Goal: Information Seeking & Learning: Check status

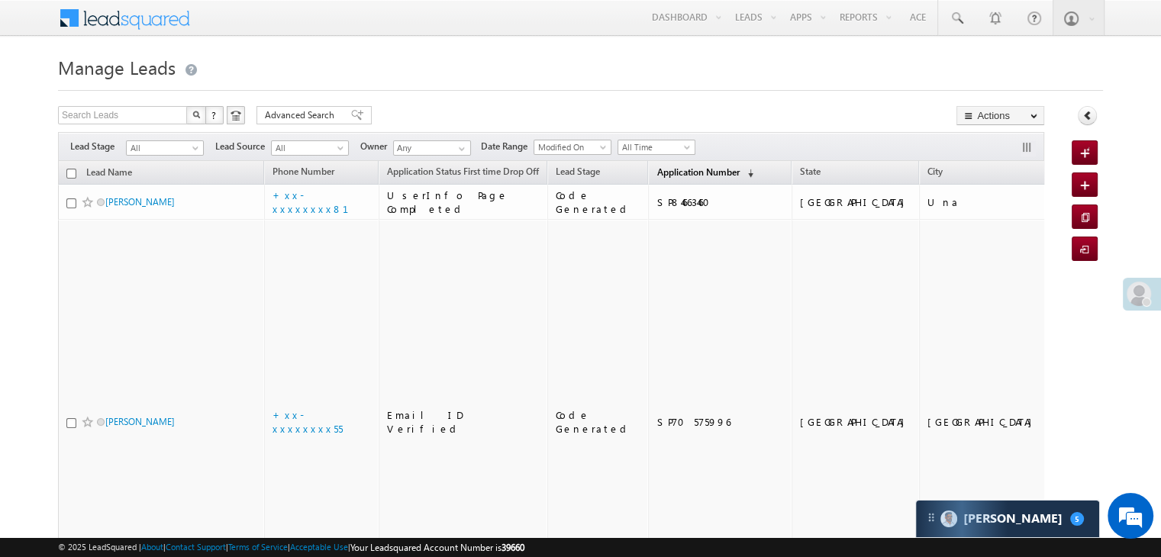
click at [659, 177] on span "Application Number" at bounding box center [697, 171] width 82 height 11
click at [657, 173] on span "Application Number" at bounding box center [697, 171] width 82 height 11
click at [683, 173] on span "Application Number" at bounding box center [697, 171] width 82 height 11
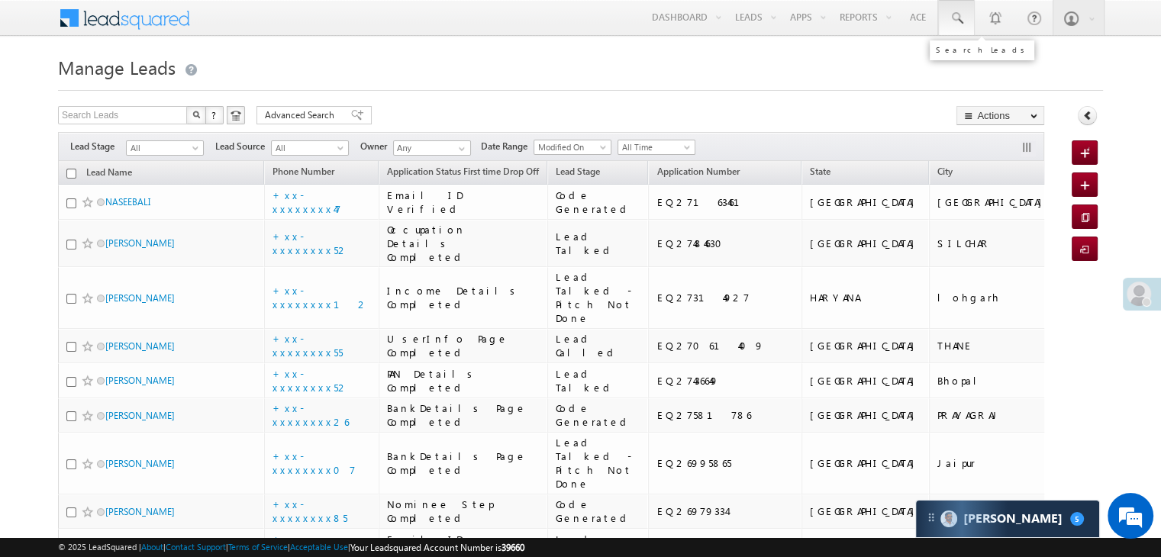
click at [961, 18] on span at bounding box center [956, 18] width 15 height 15
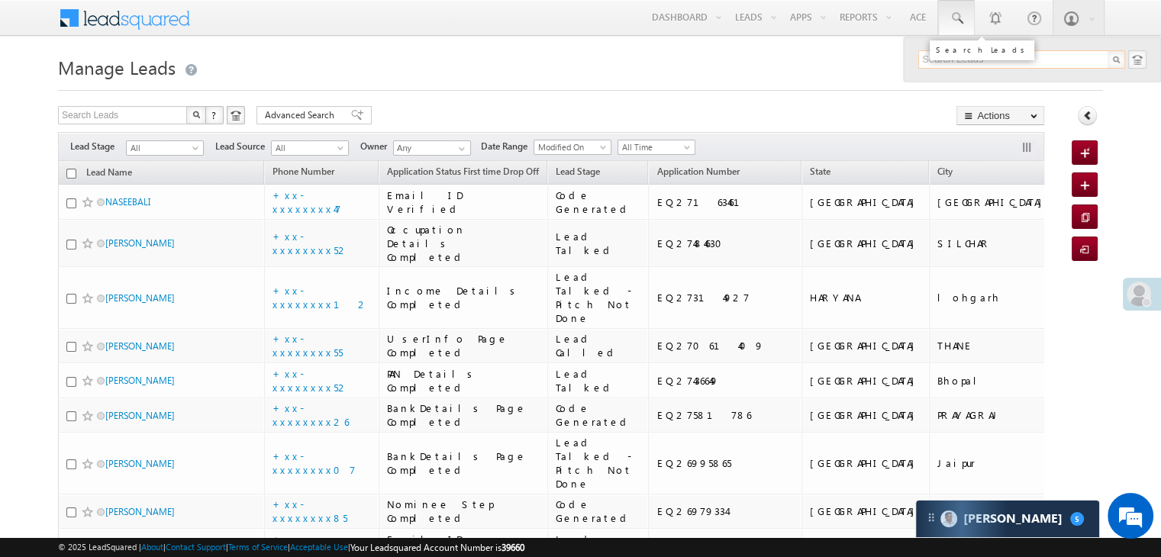
paste input "EQ27484630"
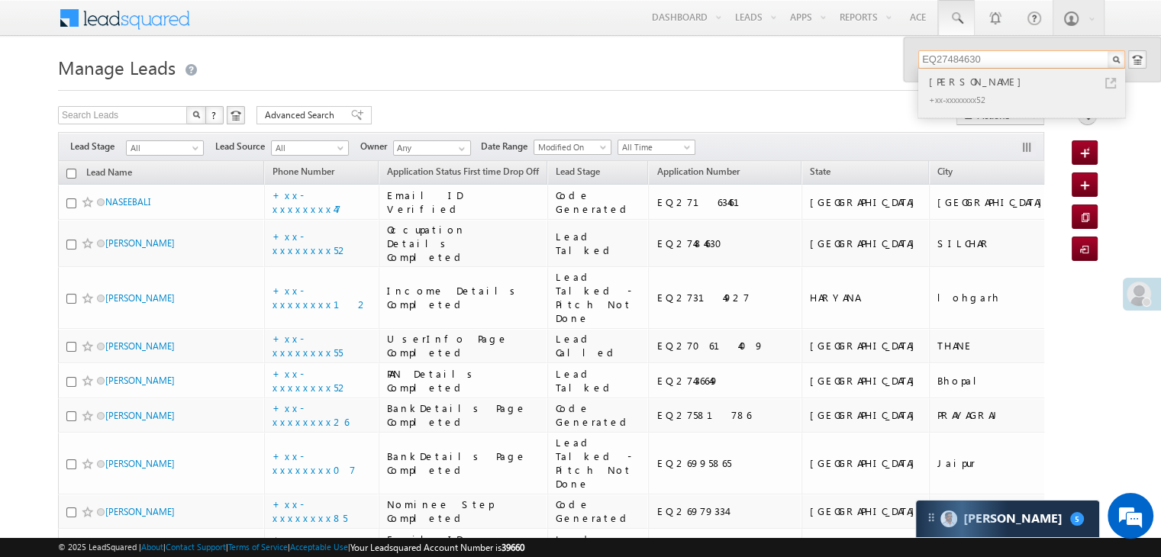
type input "EQ27484630"
click at [940, 80] on div "[PERSON_NAME]" at bounding box center [1028, 81] width 205 height 17
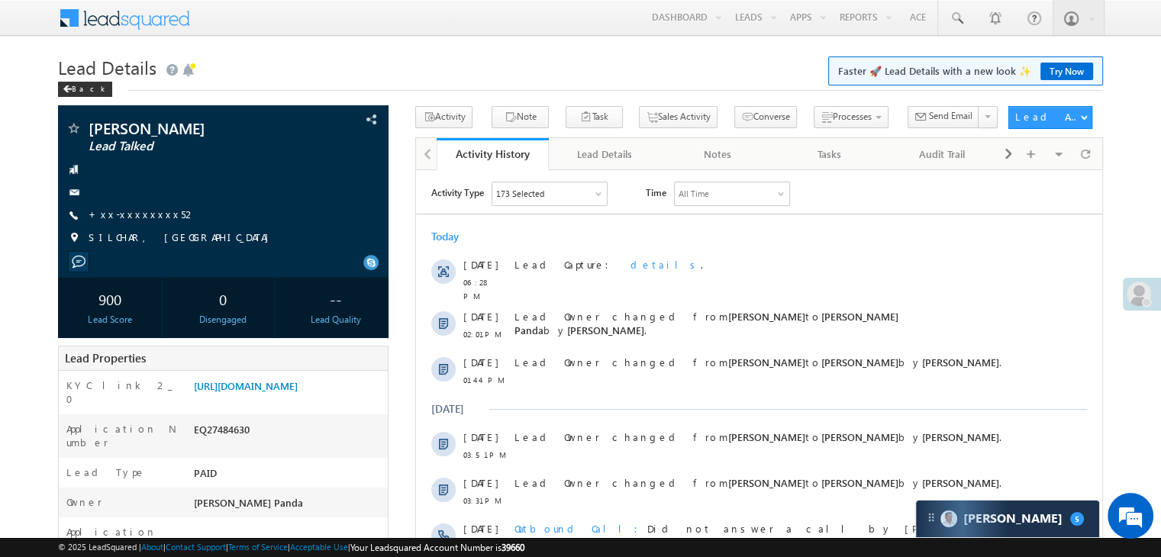
drag, startPoint x: 0, startPoint y: 0, endPoint x: 445, endPoint y: 54, distance: 448.2
click at [445, 54] on h1 "Lead Details Faster 🚀 Lead Details with a new look ✨ Try Now" at bounding box center [580, 66] width 1045 height 30
click at [128, 217] on link "+xx-xxxxxxxx52" at bounding box center [143, 214] width 108 height 13
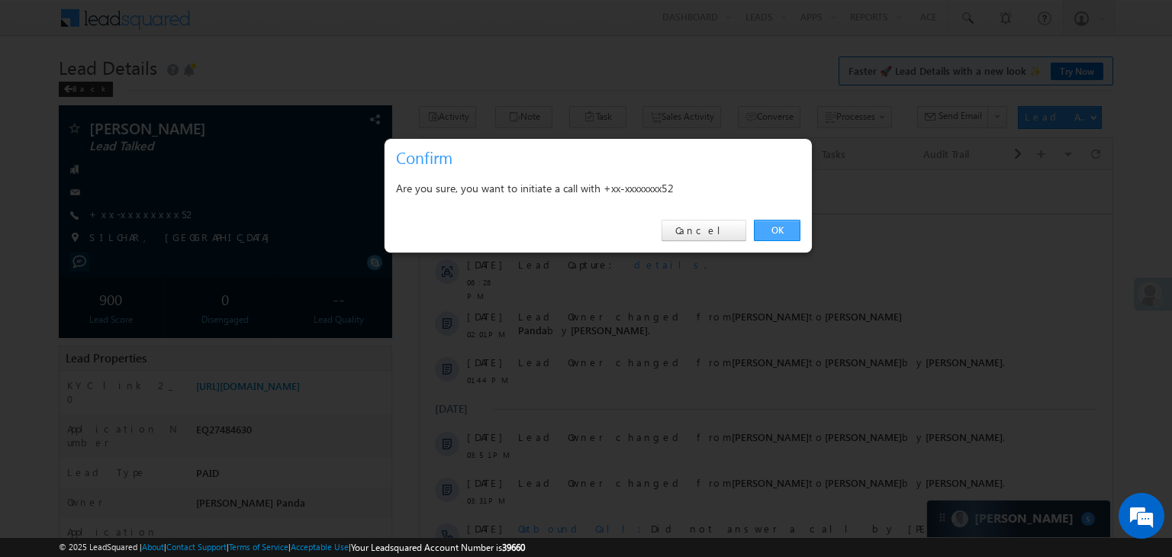
click at [779, 234] on link "OK" at bounding box center [777, 230] width 47 height 21
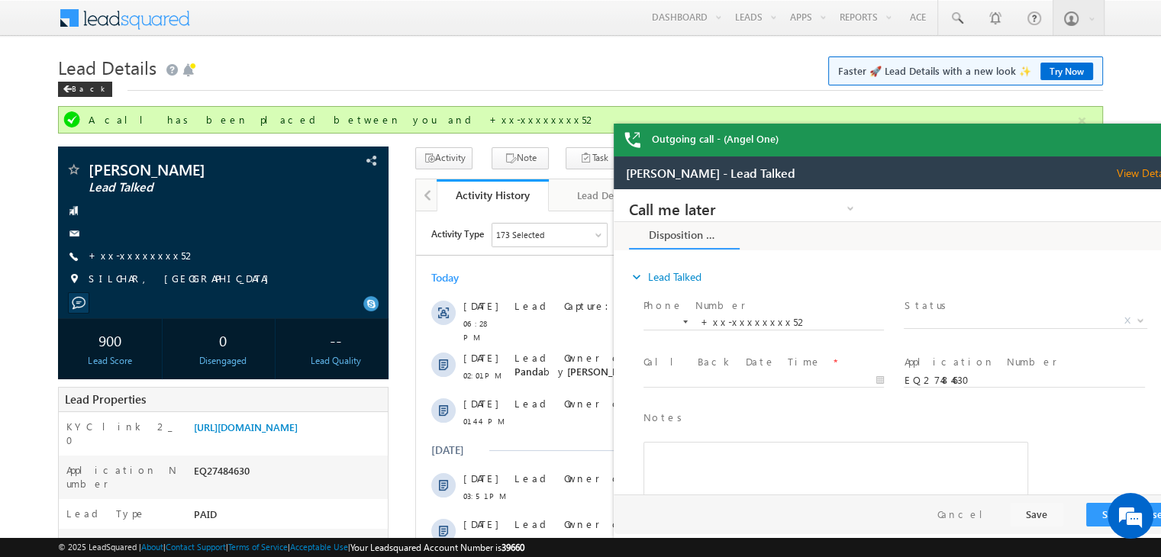
click at [1139, 137] on div "Outgoing call - (Angel One)" at bounding box center [900, 140] width 572 height 33
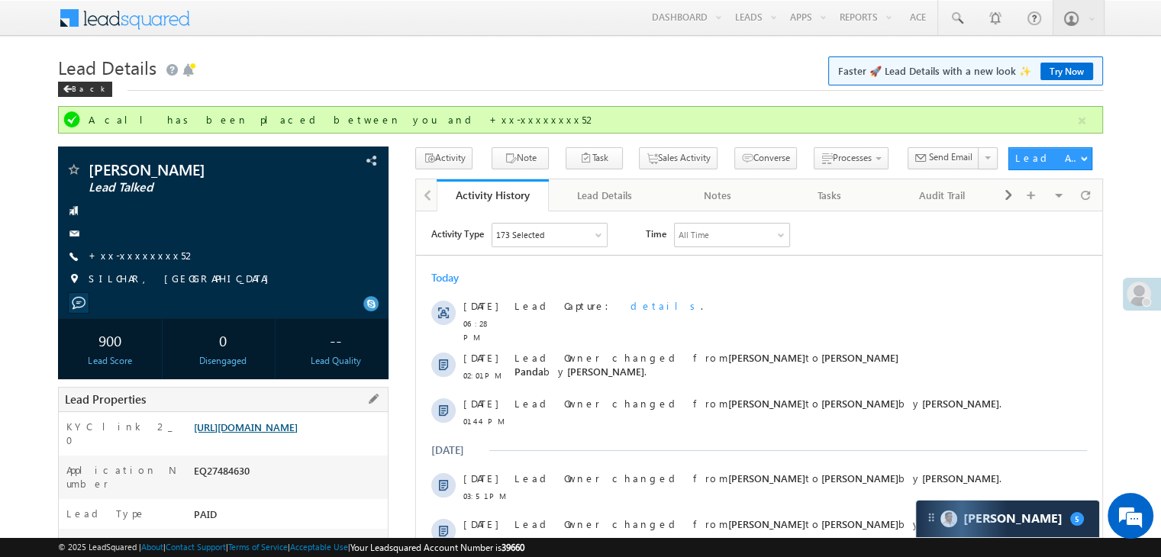
drag, startPoint x: 1139, startPoint y: 137, endPoint x: 287, endPoint y: 431, distance: 900.9
click at [287, 431] on link "[URL][DOMAIN_NAME]" at bounding box center [246, 426] width 104 height 13
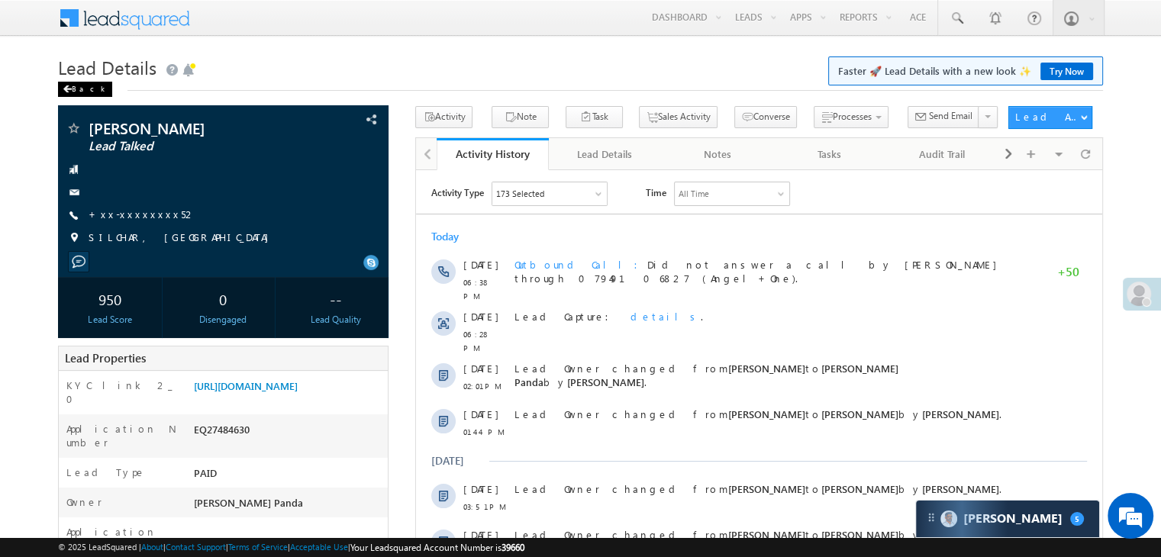
click at [73, 86] on div "Back" at bounding box center [85, 89] width 54 height 15
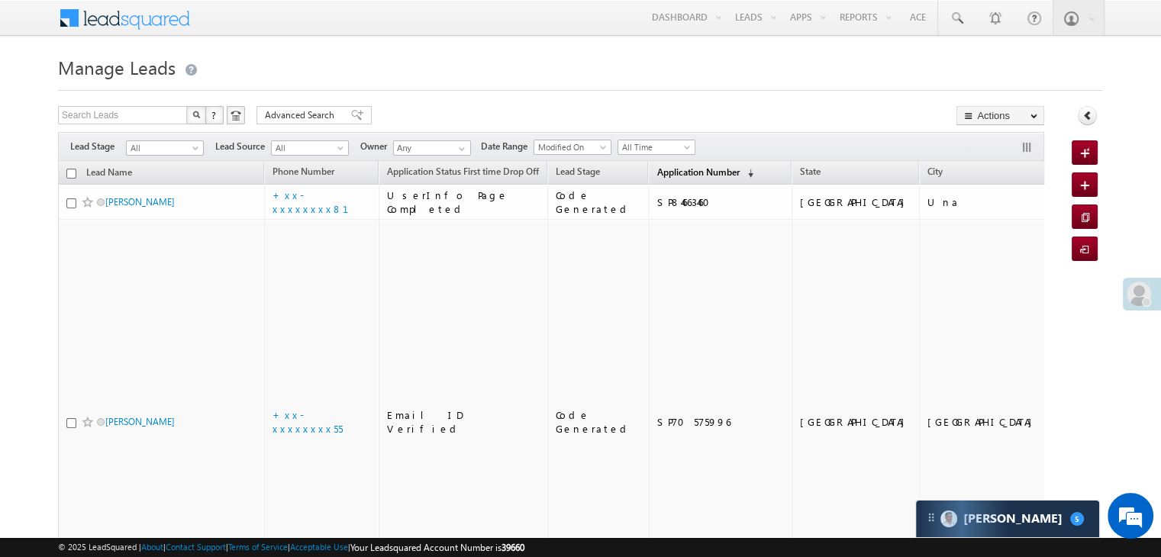
click at [692, 169] on span "Application Number" at bounding box center [697, 171] width 82 height 11
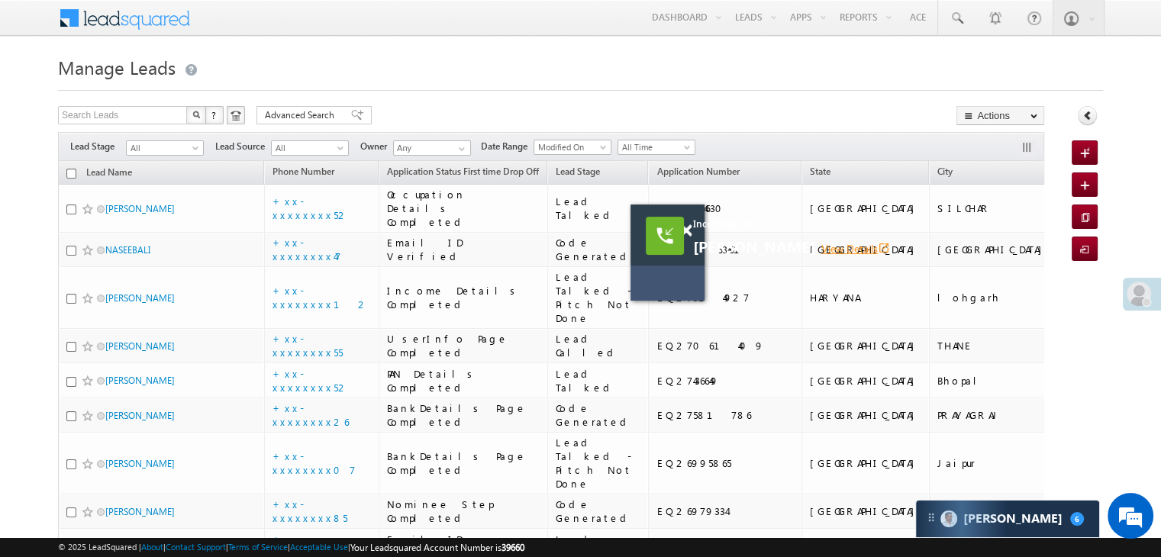
click at [846, 246] on link "View Details open_in_new" at bounding box center [855, 248] width 69 height 14
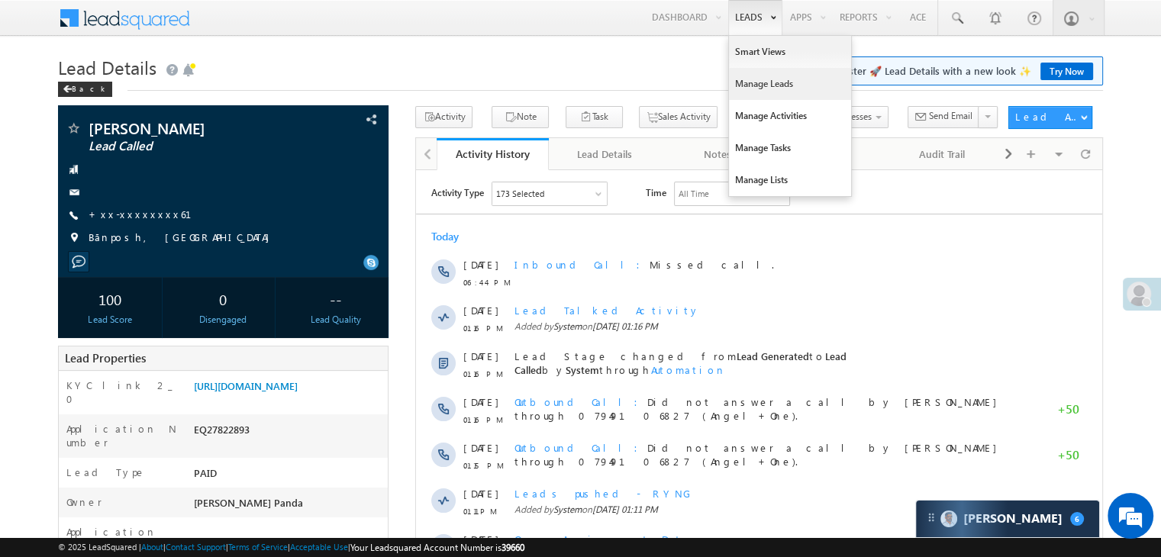
click at [739, 78] on link "Manage Leads" at bounding box center [790, 84] width 122 height 32
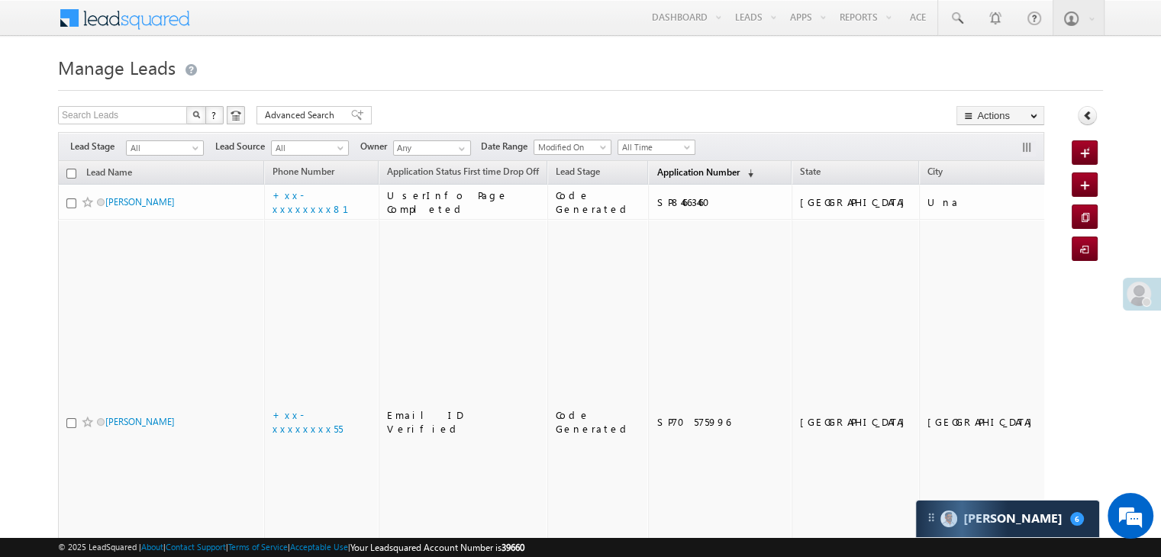
click at [662, 169] on span "Application Number" at bounding box center [697, 171] width 82 height 11
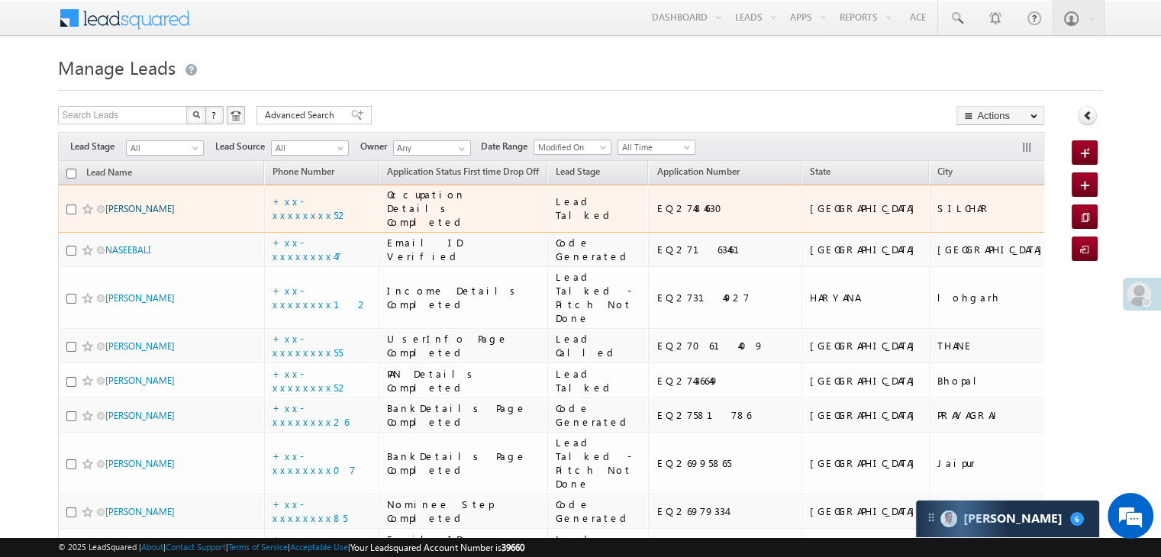
click at [137, 214] on link "Subra Nath" at bounding box center [139, 208] width 69 height 11
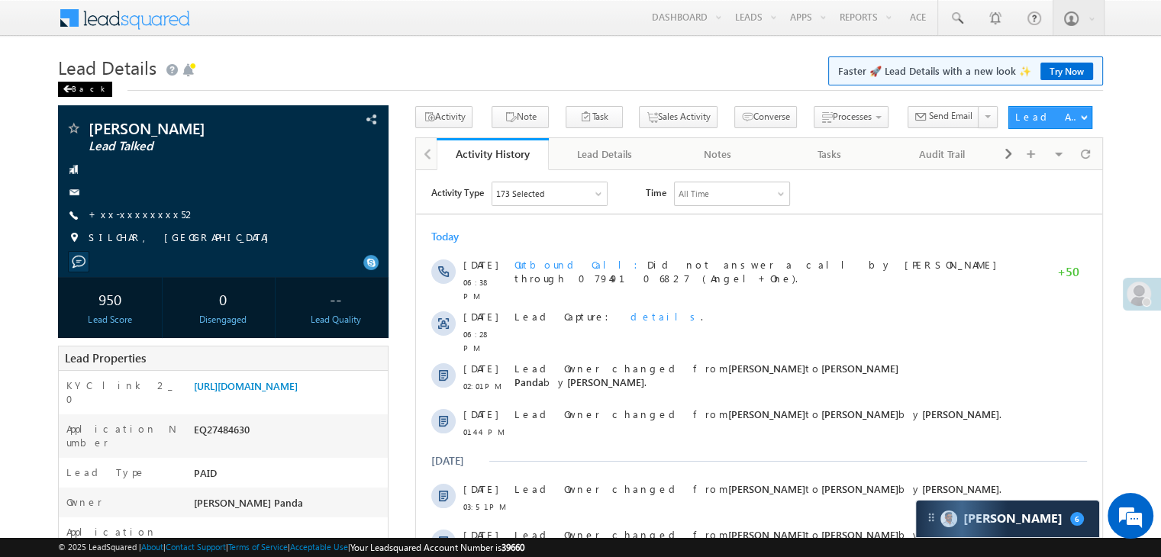
click at [70, 85] on div "Back" at bounding box center [85, 89] width 54 height 15
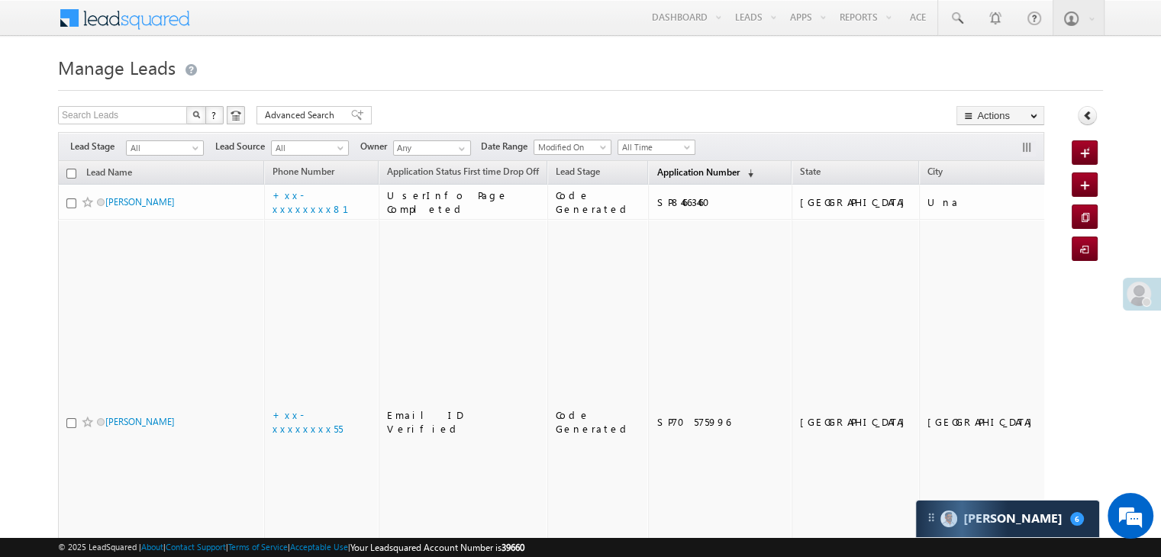
click at [656, 176] on span "Application Number" at bounding box center [697, 171] width 82 height 11
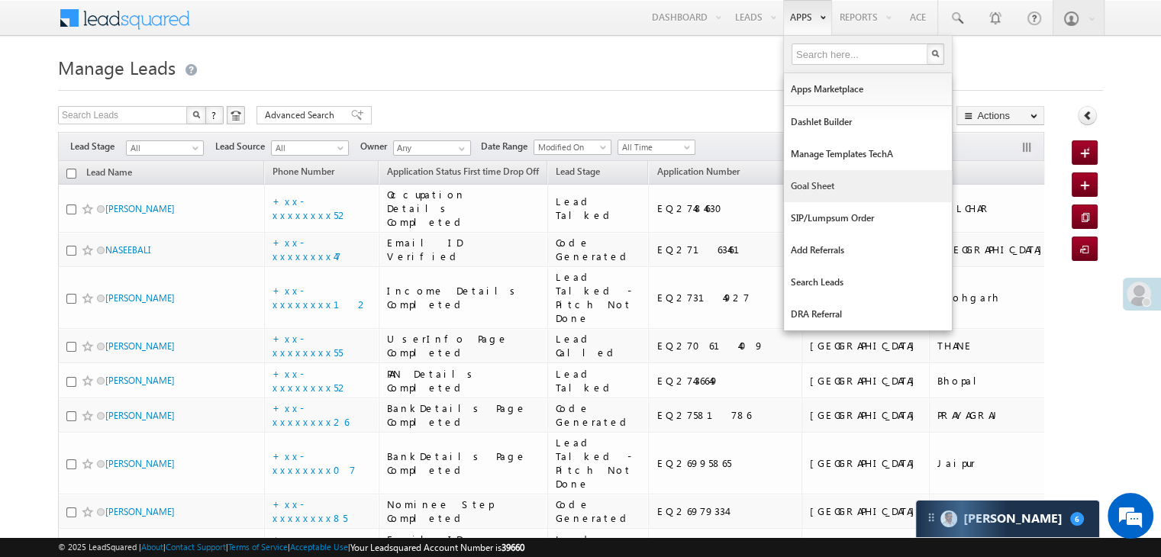
click at [812, 191] on link "Goal Sheet" at bounding box center [868, 186] width 168 height 32
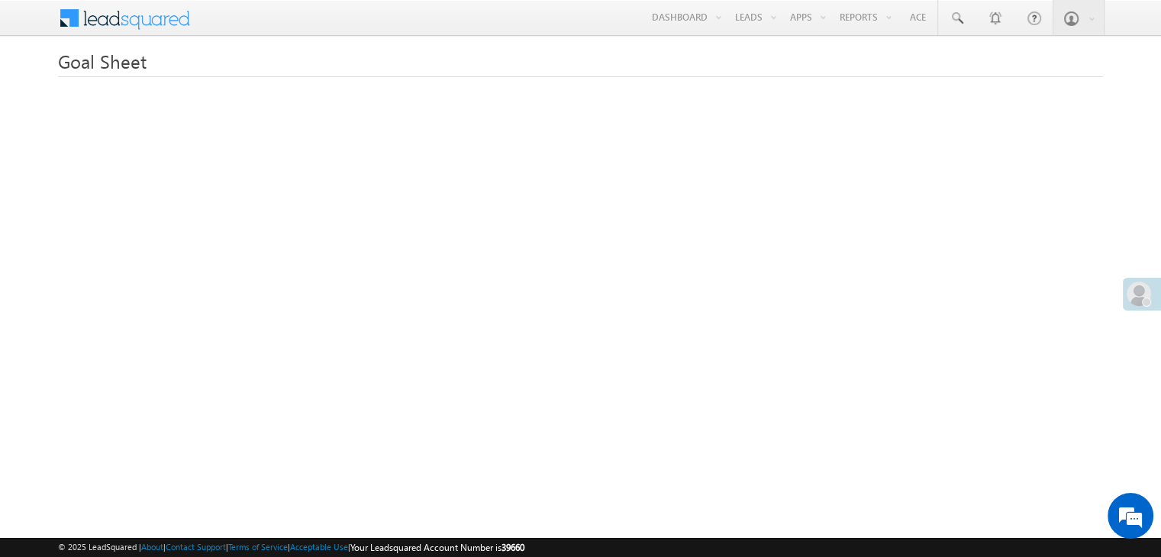
drag, startPoint x: 749, startPoint y: 85, endPoint x: 692, endPoint y: 76, distance: 57.1
click at [0, 0] on link "Manage Leads" at bounding box center [0, 0] width 0 height 0
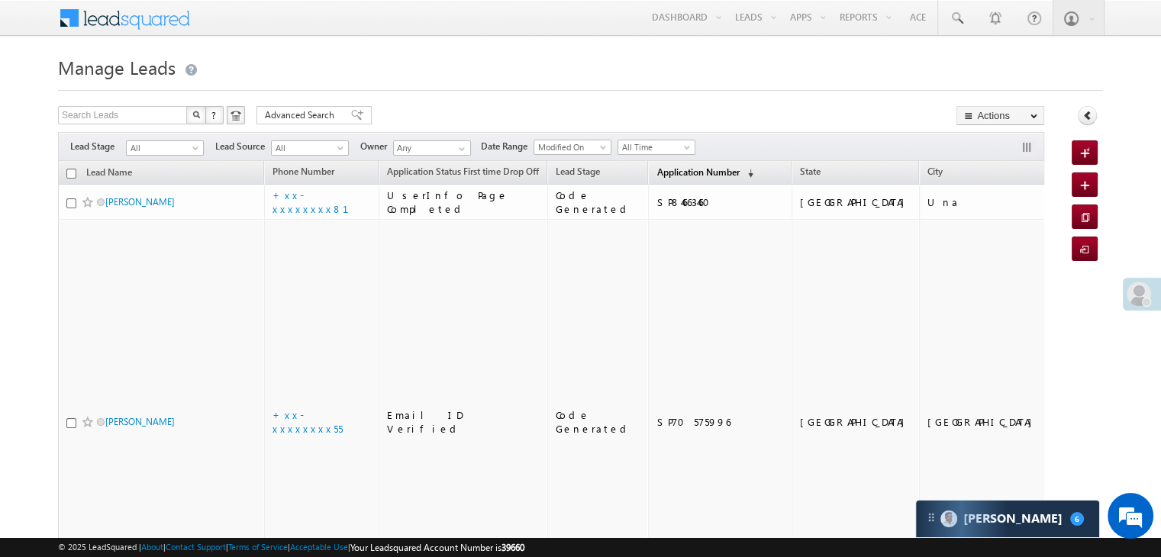
click at [672, 176] on span "Application Number" at bounding box center [697, 171] width 82 height 11
click at [682, 172] on span "Application Number" at bounding box center [697, 171] width 82 height 11
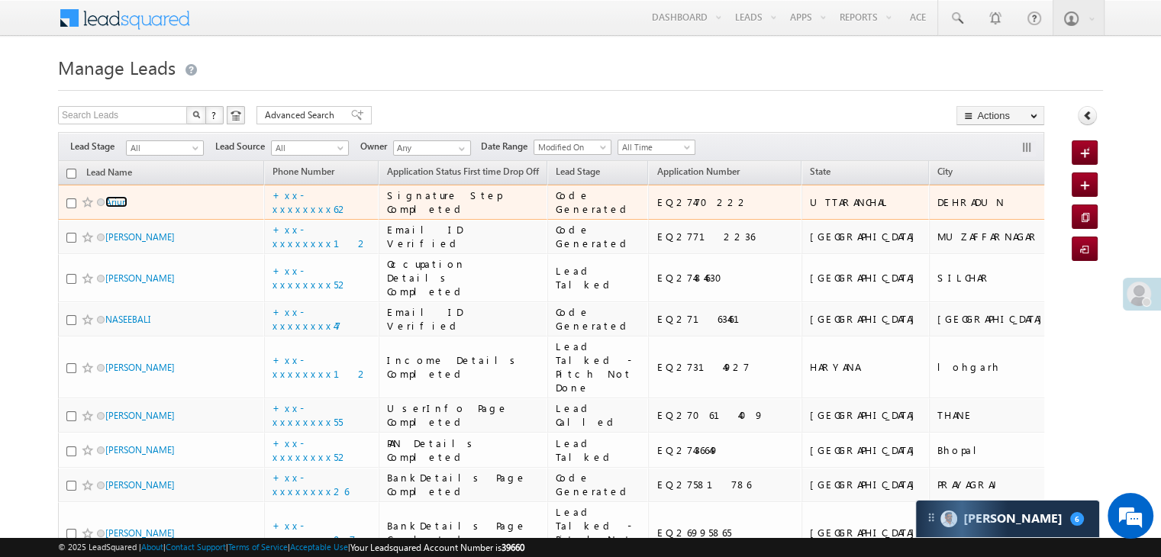
drag, startPoint x: 119, startPoint y: 229, endPoint x: 162, endPoint y: 179, distance: 65.5
click at [162, 179] on th "Lead Name" at bounding box center [161, 173] width 206 height 24
click at [121, 208] on link "Arjun" at bounding box center [116, 201] width 22 height 11
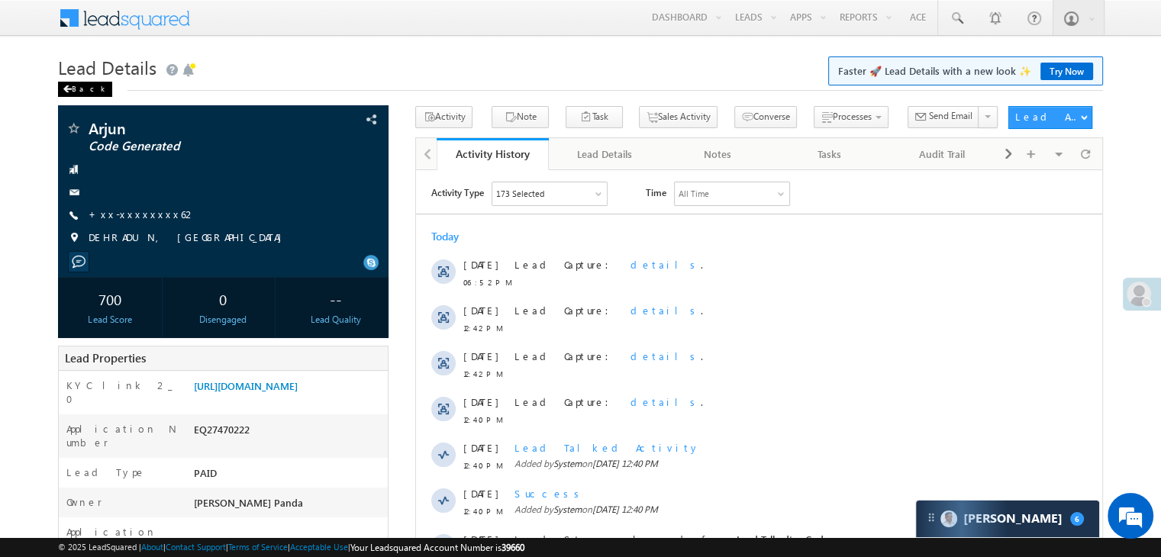
click at [75, 84] on div "Back" at bounding box center [85, 89] width 54 height 15
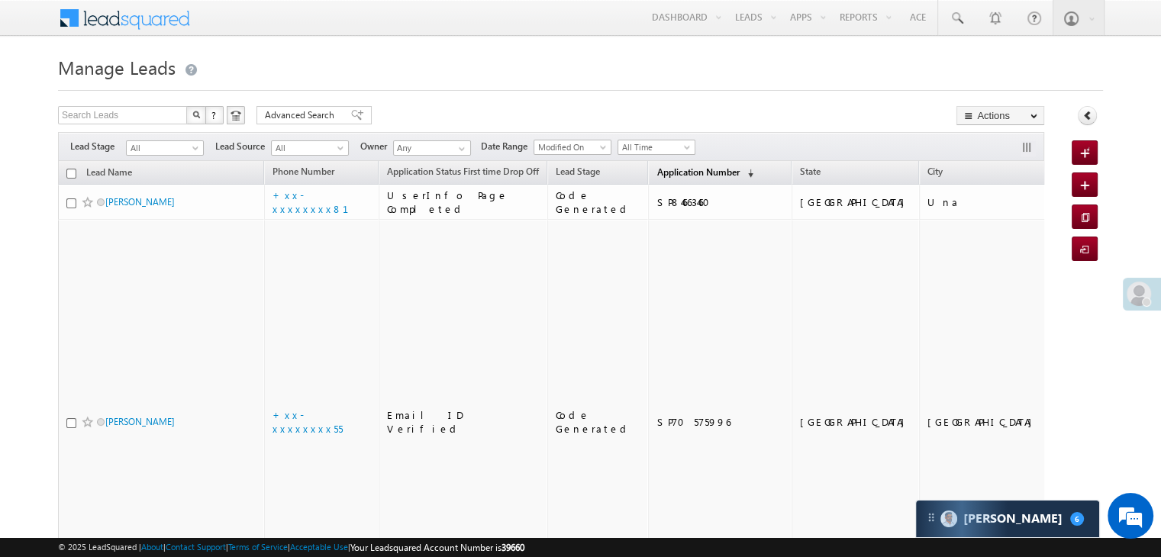
click at [664, 175] on span "Application Number" at bounding box center [697, 171] width 82 height 11
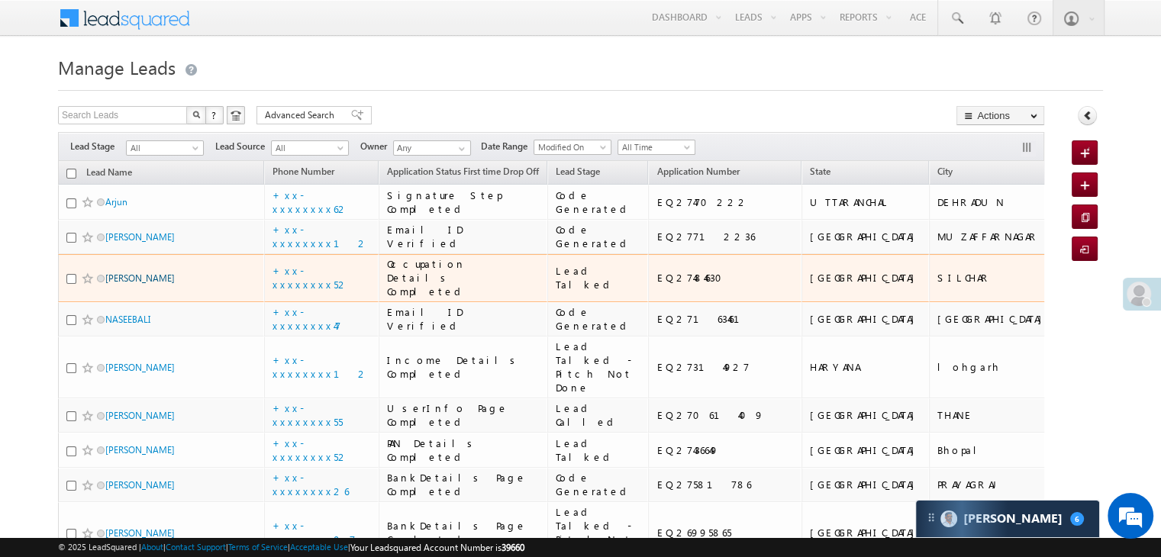
click at [140, 284] on link "[PERSON_NAME]" at bounding box center [139, 277] width 69 height 11
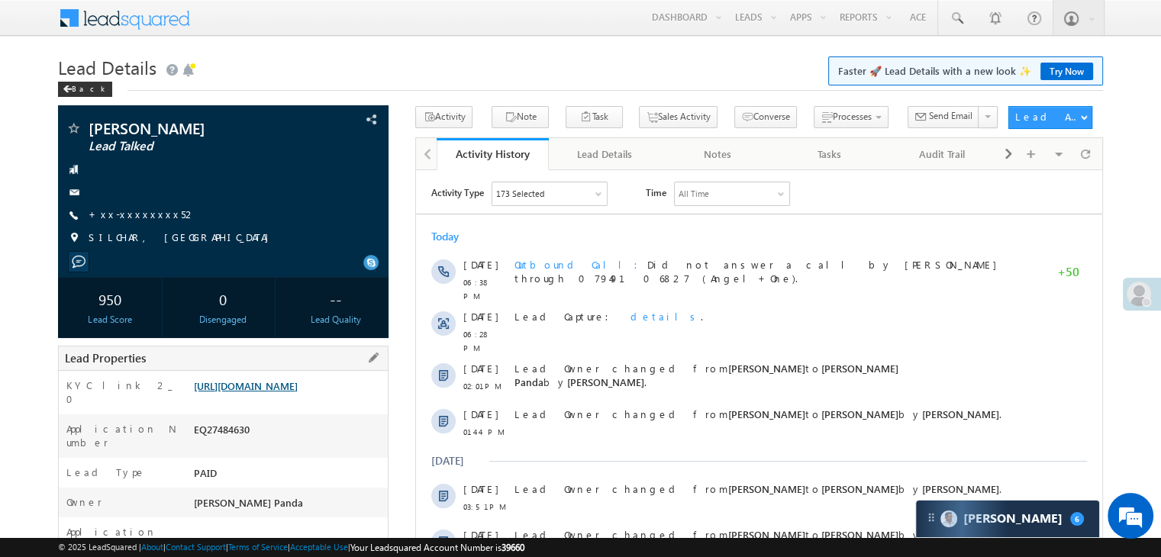
click at [289, 391] on link "[URL][DOMAIN_NAME]" at bounding box center [246, 385] width 104 height 13
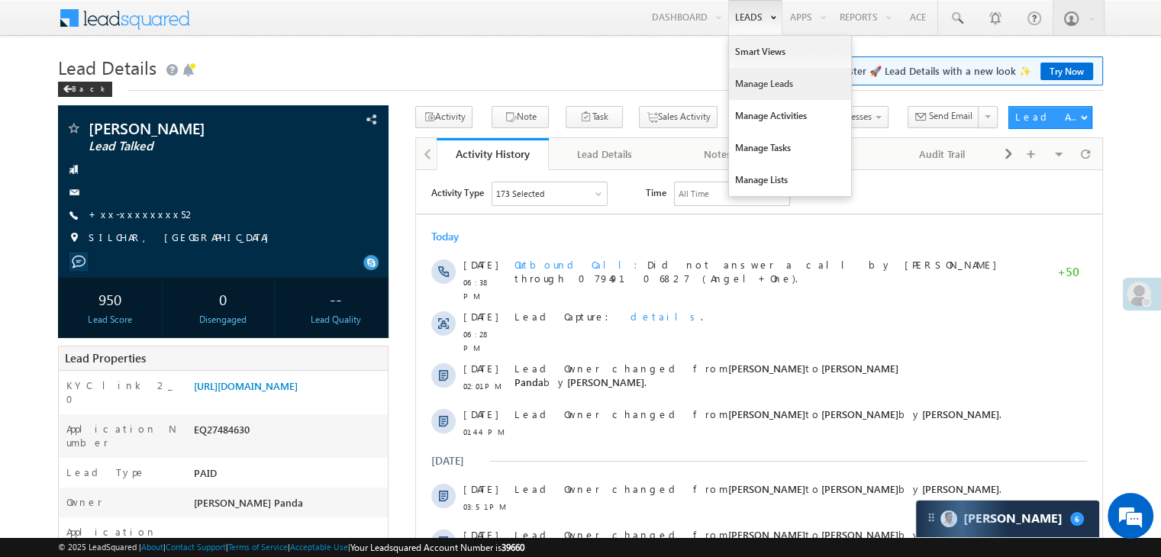
click at [754, 88] on link "Manage Leads" at bounding box center [790, 84] width 122 height 32
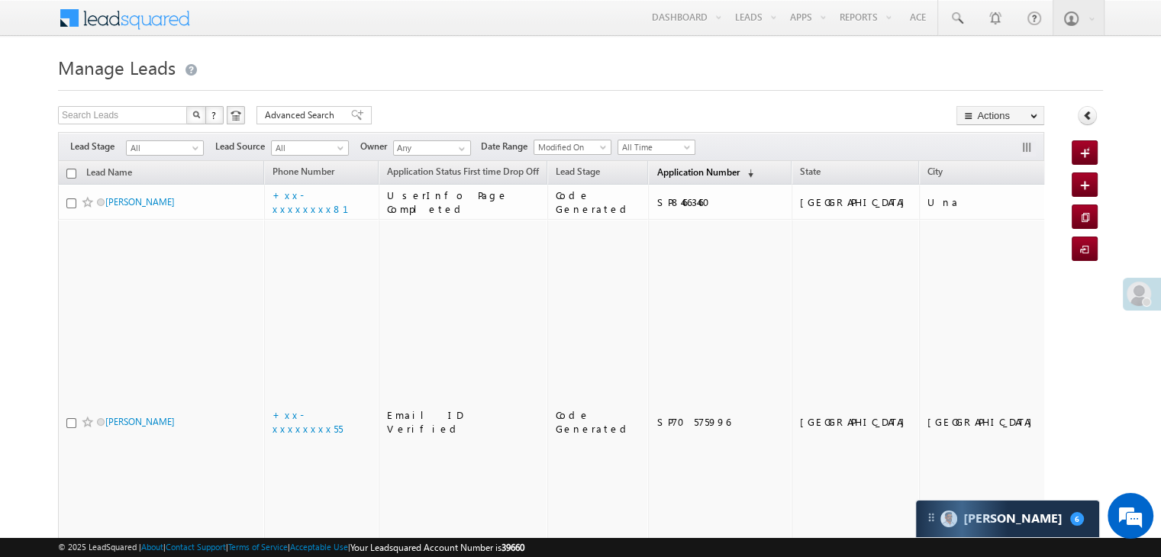
click at [659, 163] on link "Application Number (sorted descending)" at bounding box center [705, 173] width 112 height 20
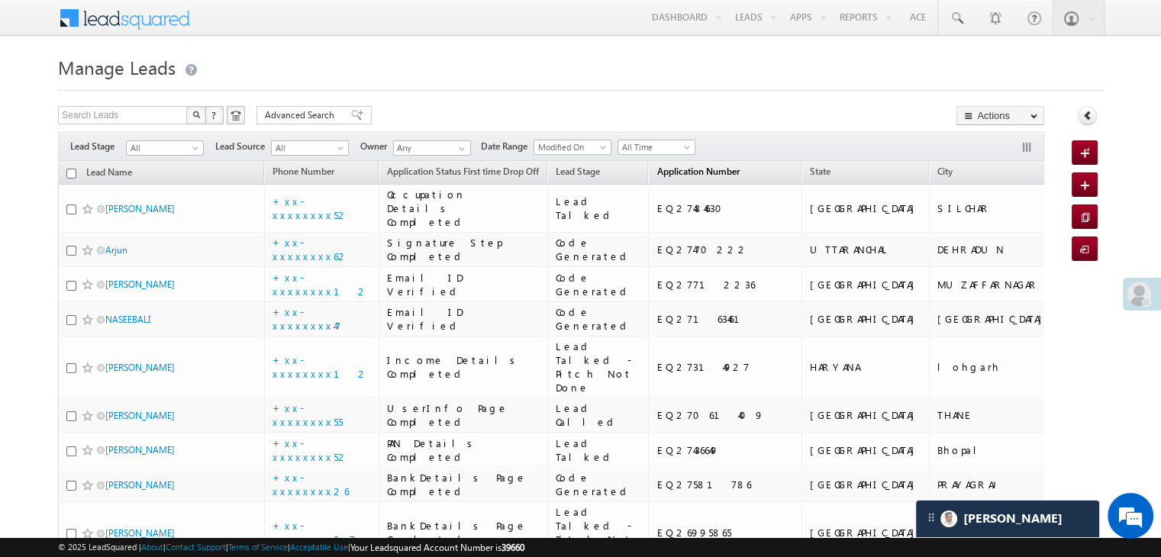
click at [656, 168] on span "Application Number" at bounding box center [697, 171] width 82 height 11
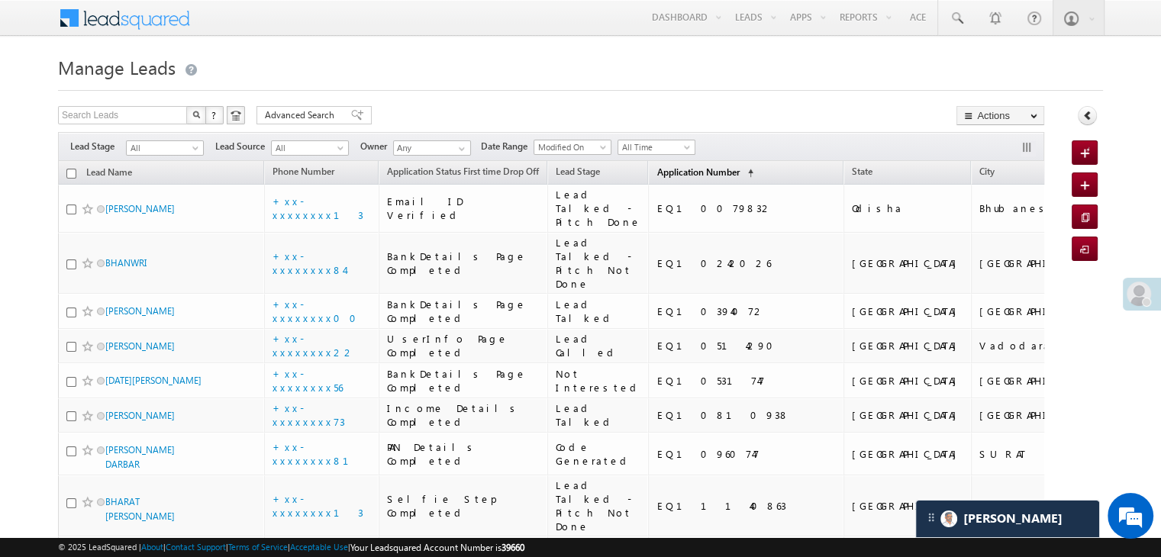
click at [656, 168] on span "Application Number" at bounding box center [697, 171] width 82 height 11
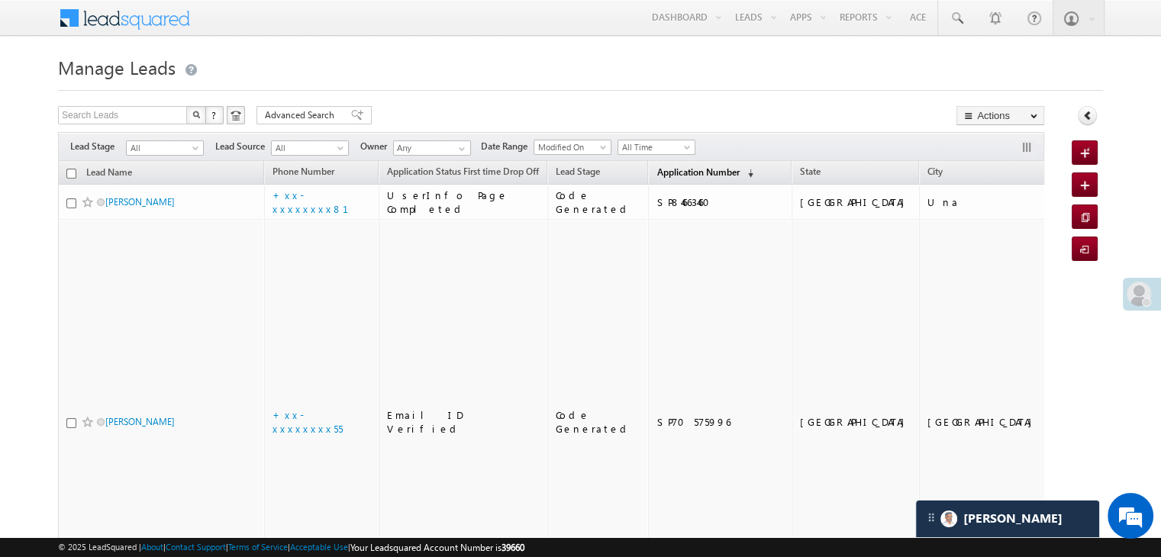
click at [656, 172] on span "Application Number" at bounding box center [697, 171] width 82 height 11
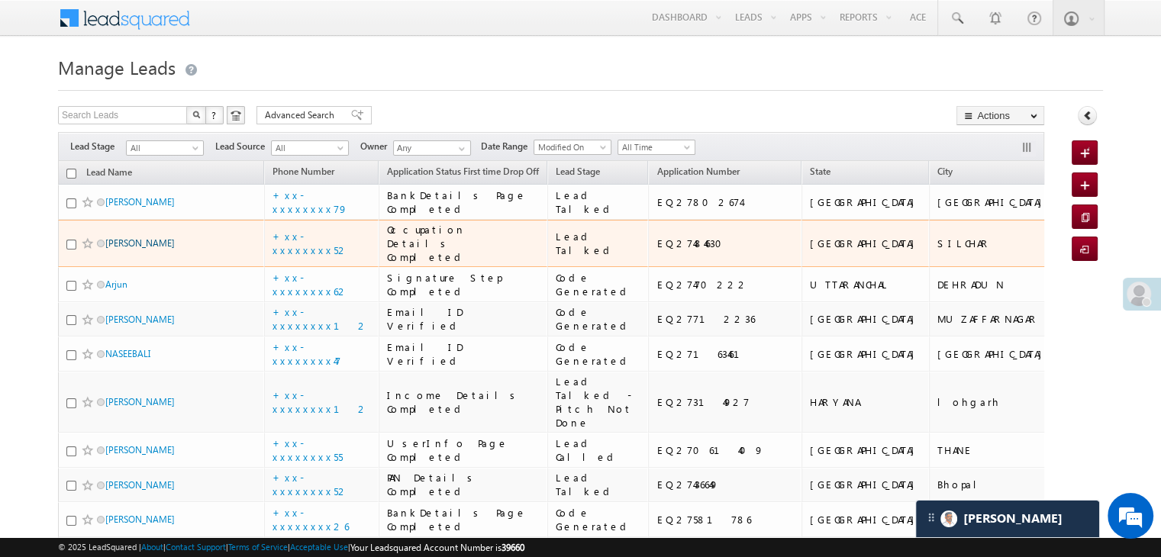
click at [122, 249] on link "[PERSON_NAME]" at bounding box center [139, 242] width 69 height 11
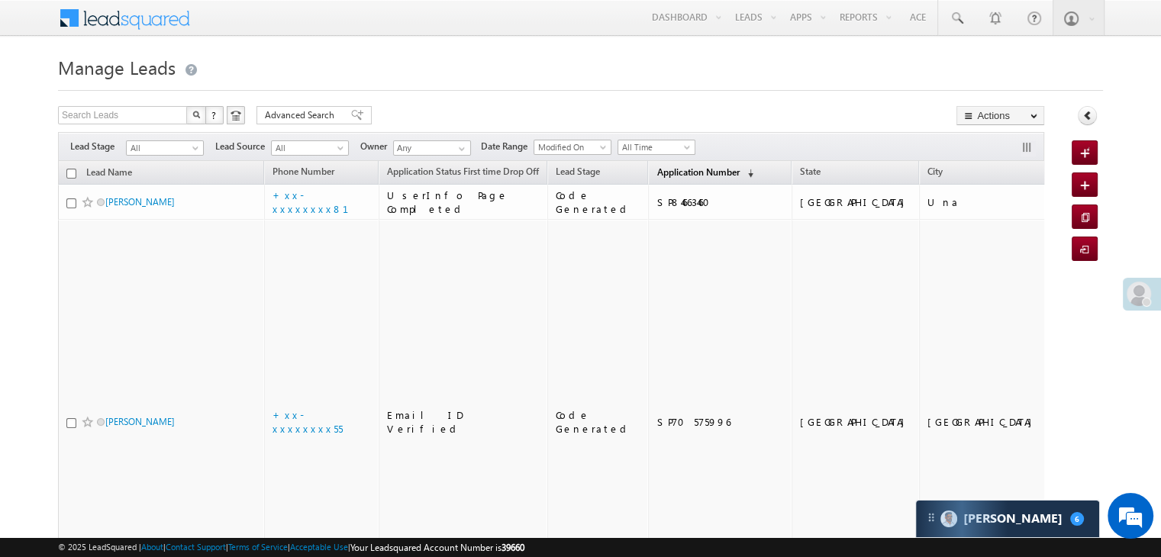
click at [658, 172] on span "Application Number" at bounding box center [697, 171] width 82 height 11
click at [668, 167] on span "Application Number" at bounding box center [697, 171] width 82 height 11
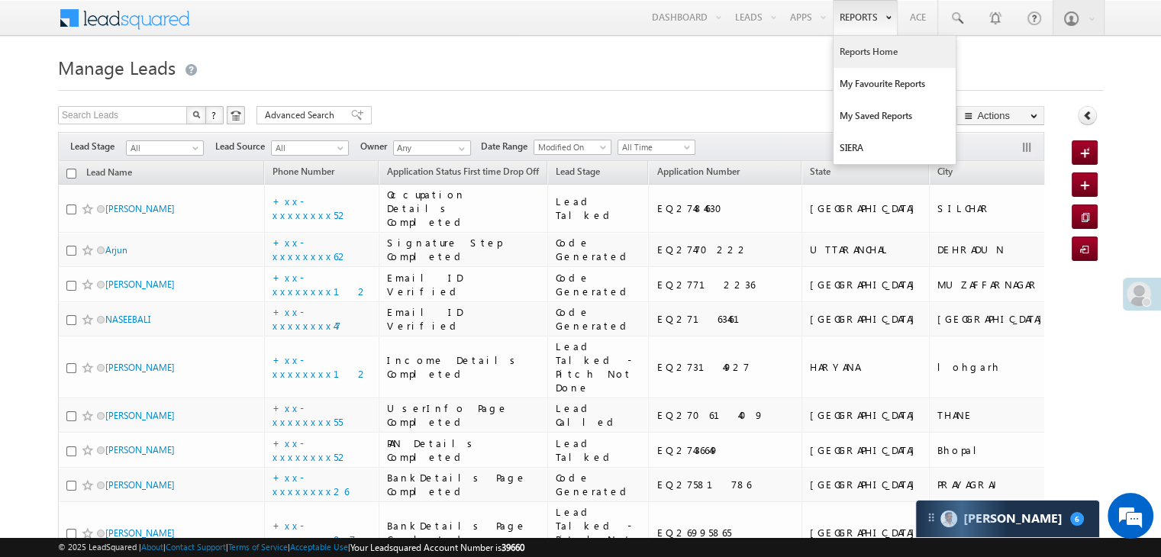
click at [864, 48] on link "Reports Home" at bounding box center [894, 52] width 122 height 32
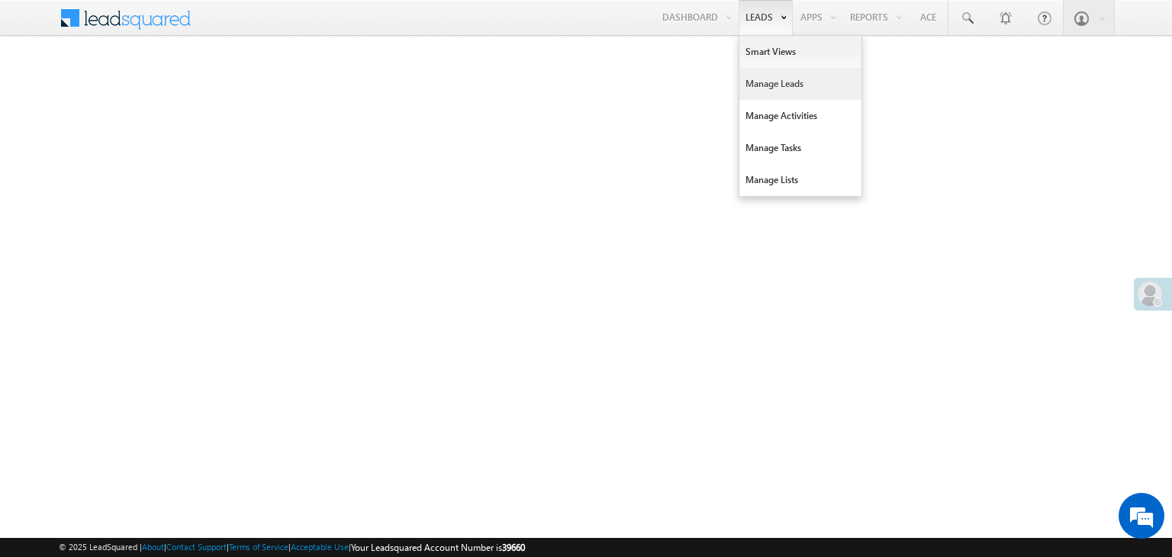
click at [768, 84] on link "Manage Leads" at bounding box center [800, 84] width 122 height 32
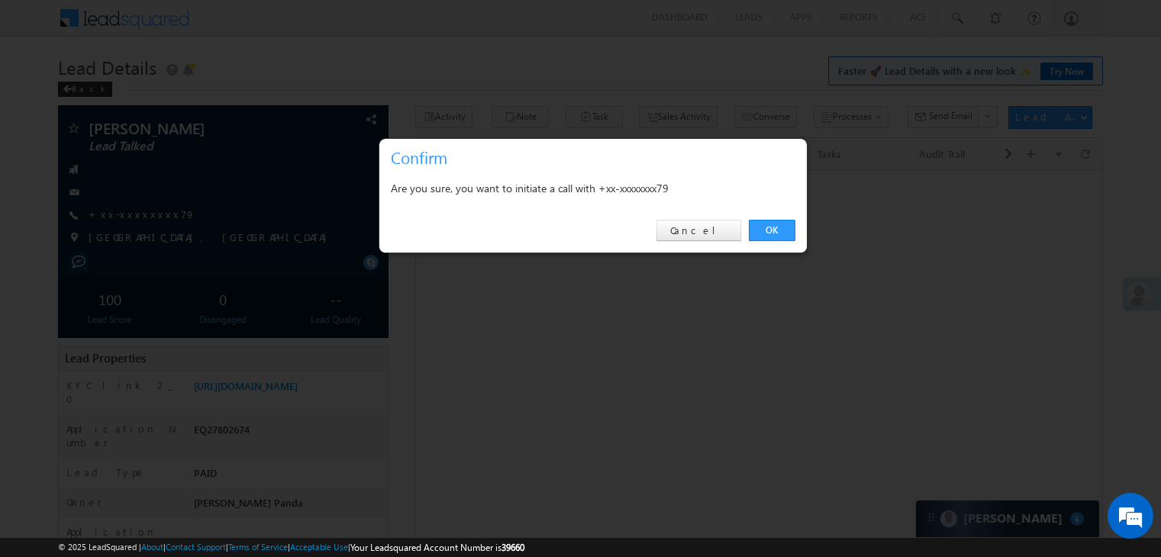
scroll to position [77, 0]
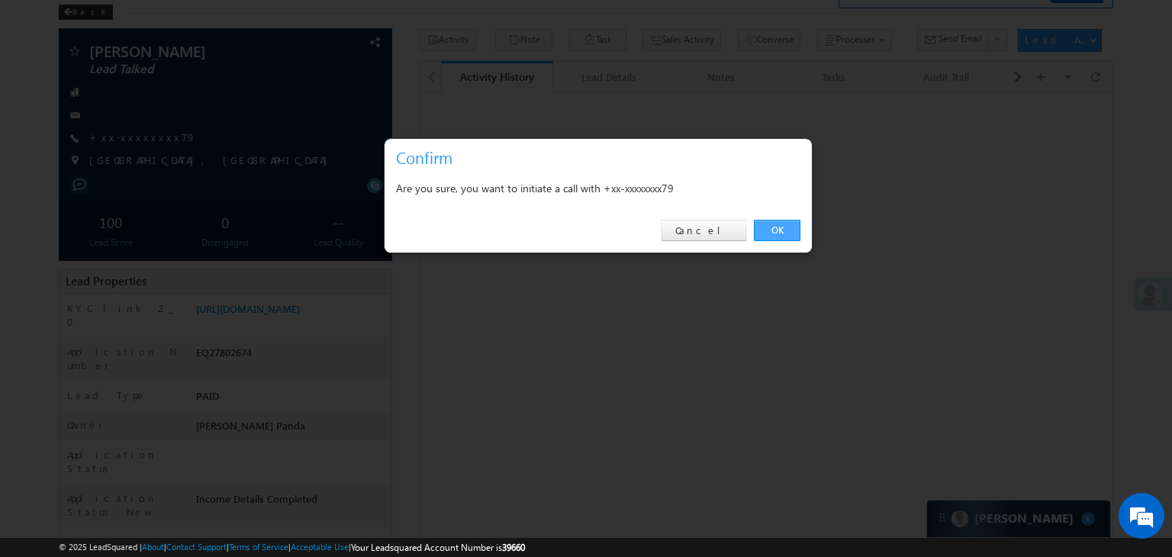
drag, startPoint x: 0, startPoint y: 0, endPoint x: 775, endPoint y: 223, distance: 806.7
click at [775, 223] on link "OK" at bounding box center [777, 230] width 47 height 21
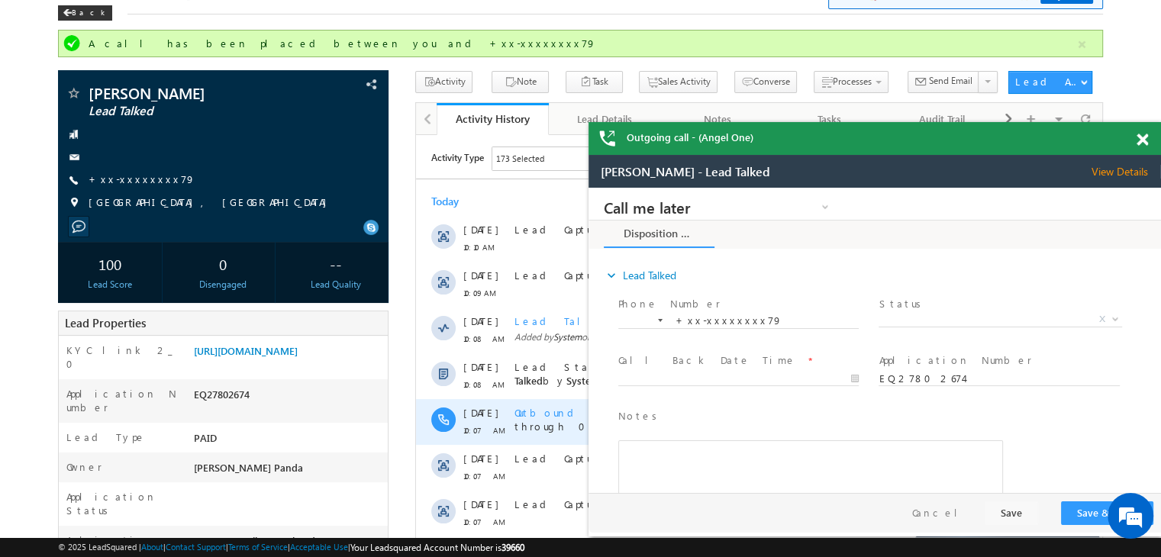
scroll to position [0, 0]
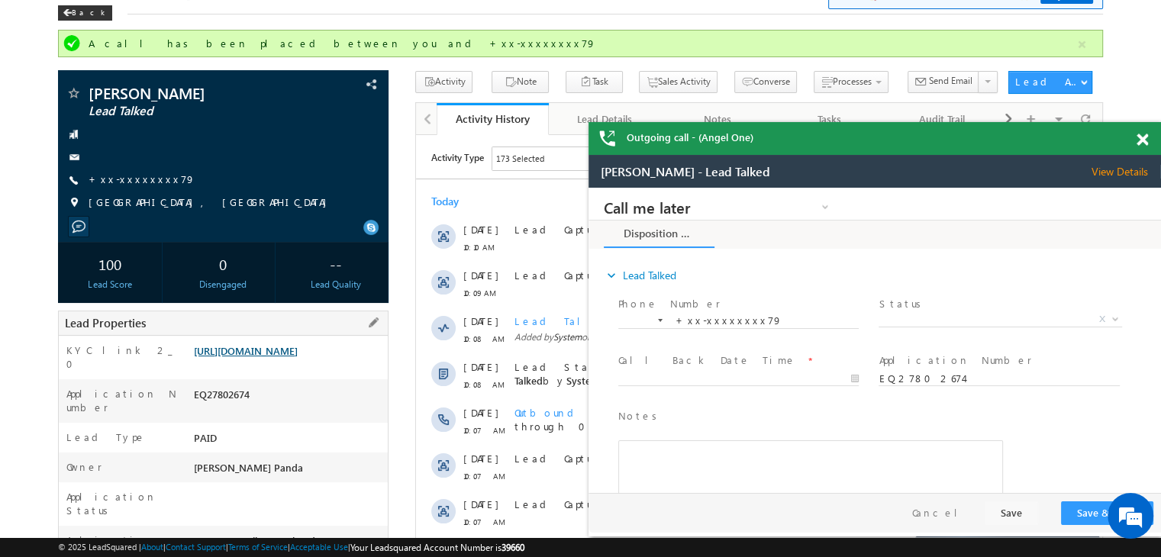
click at [0, 0] on link "https://angelbroking1-pk3em7sa.customui-test.leadsquared.com?leadId=8d9001bb-21…" at bounding box center [0, 0] width 0 height 0
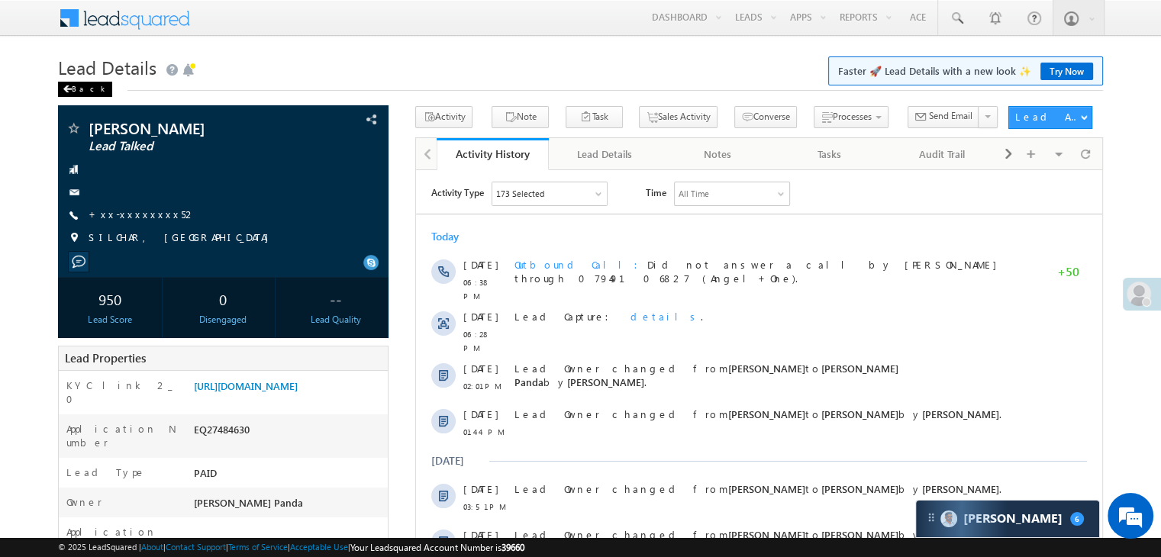
click at [85, 89] on div "Back" at bounding box center [85, 89] width 54 height 15
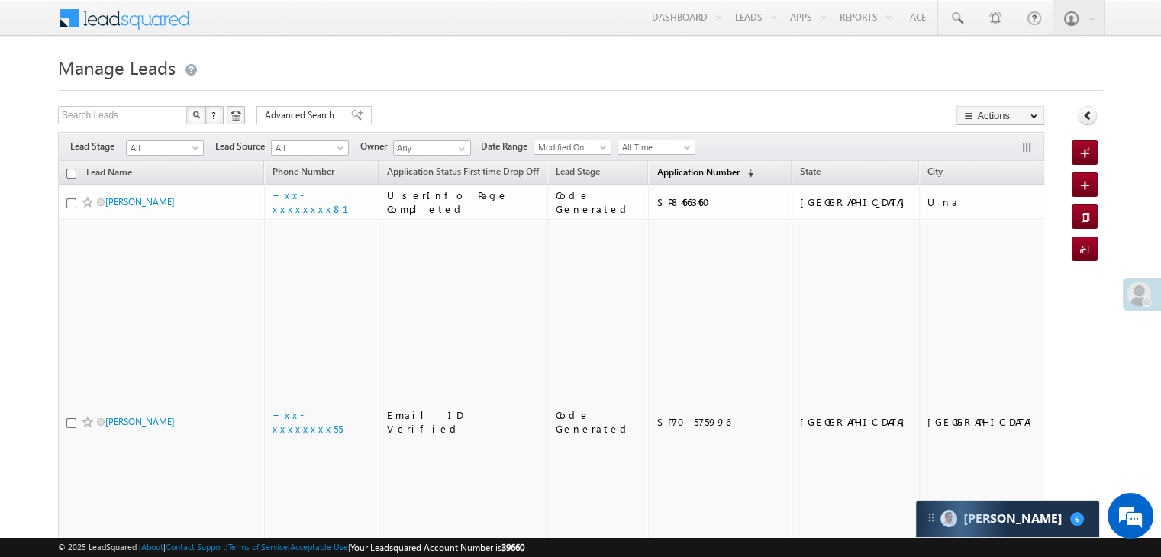
click at [656, 175] on span "Application Number" at bounding box center [697, 171] width 82 height 11
click at [665, 176] on span "Application Number" at bounding box center [697, 171] width 82 height 11
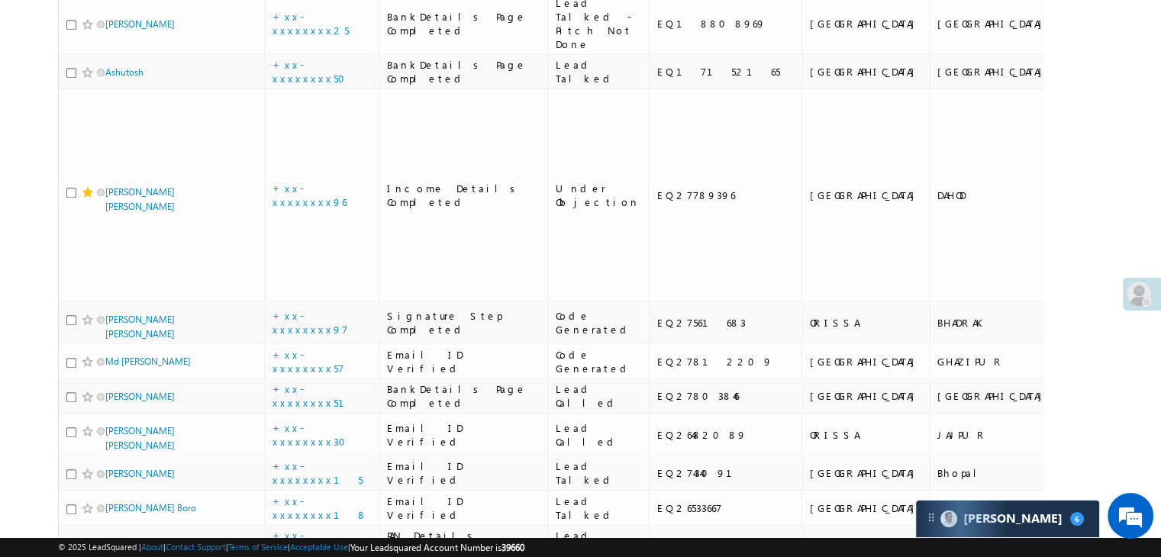
scroll to position [1068, 0]
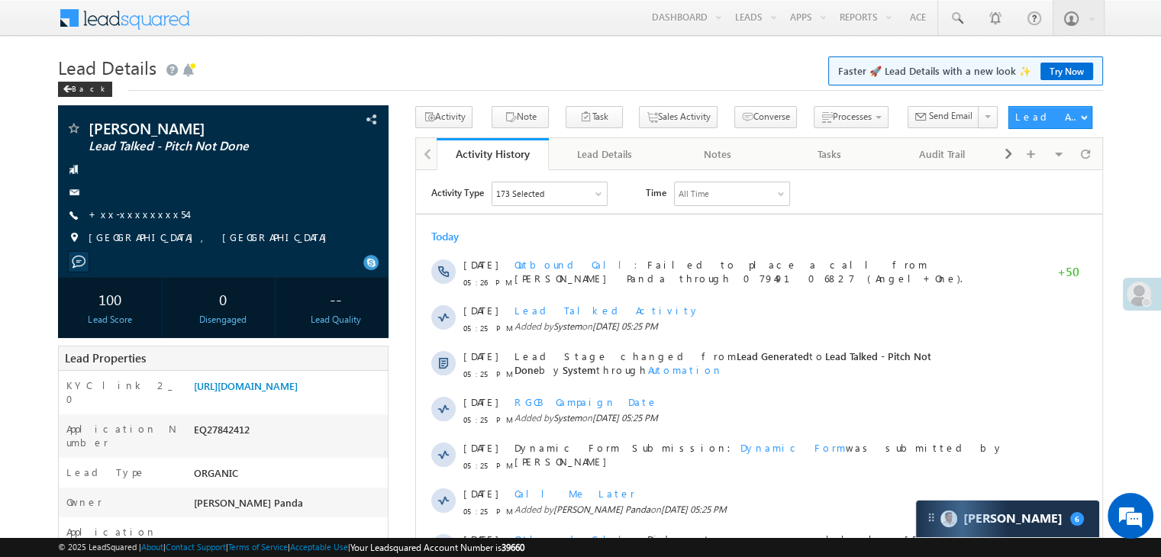
scroll to position [153, 0]
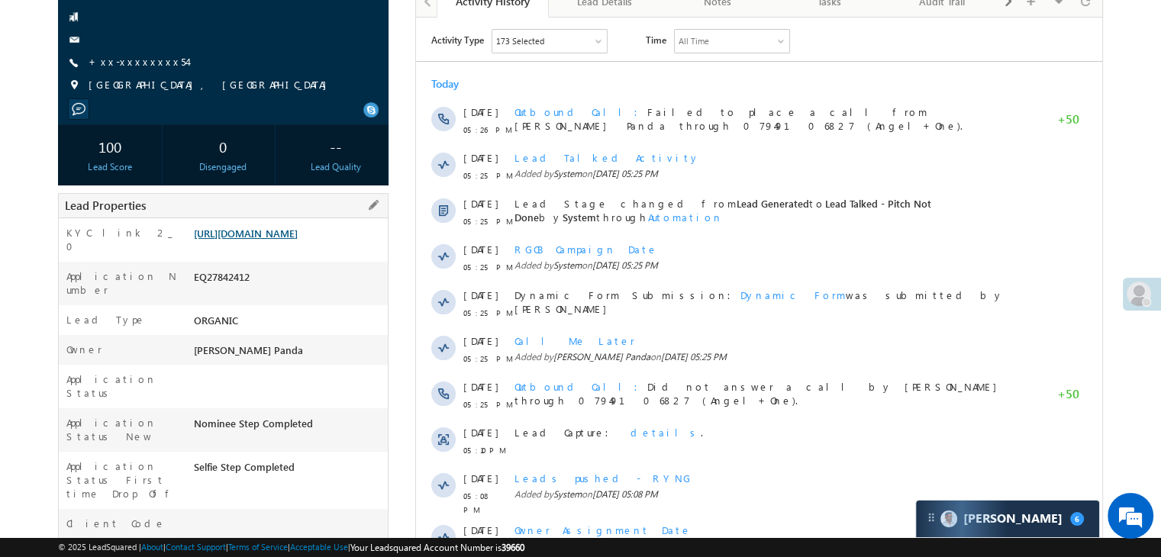
click at [278, 240] on link "[URL][DOMAIN_NAME]" at bounding box center [246, 233] width 104 height 13
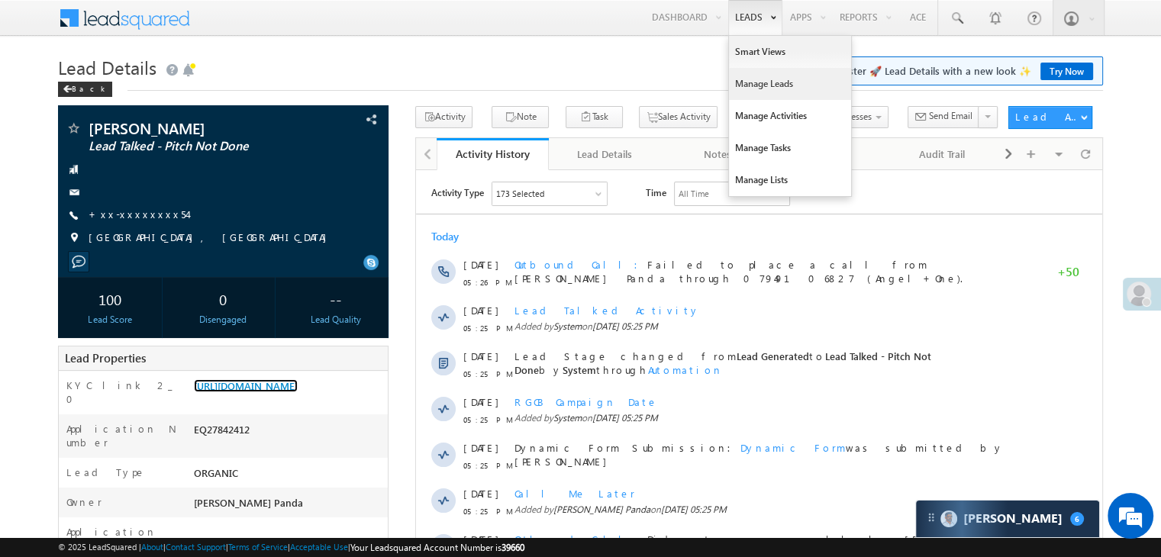
scroll to position [0, 0]
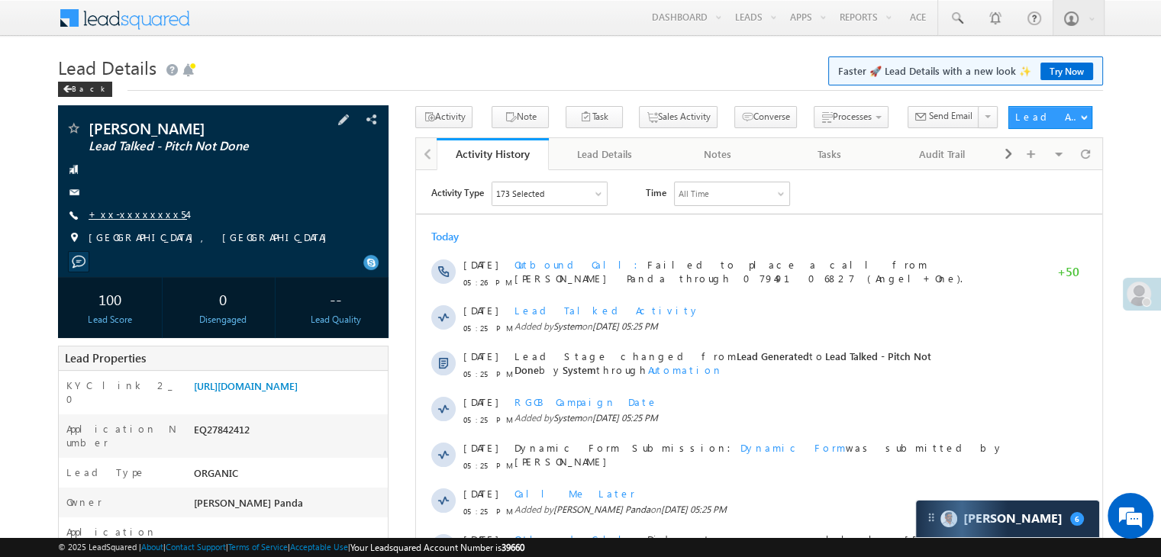
click at [114, 211] on link "+xx-xxxxxxxx54" at bounding box center [138, 214] width 98 height 13
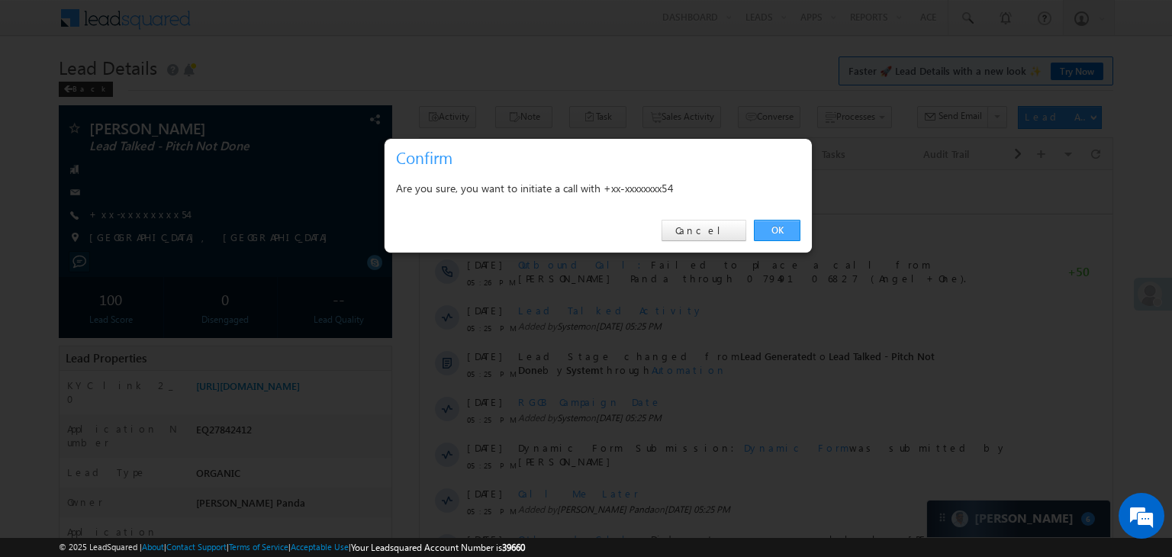
click at [778, 230] on link "OK" at bounding box center [777, 230] width 47 height 21
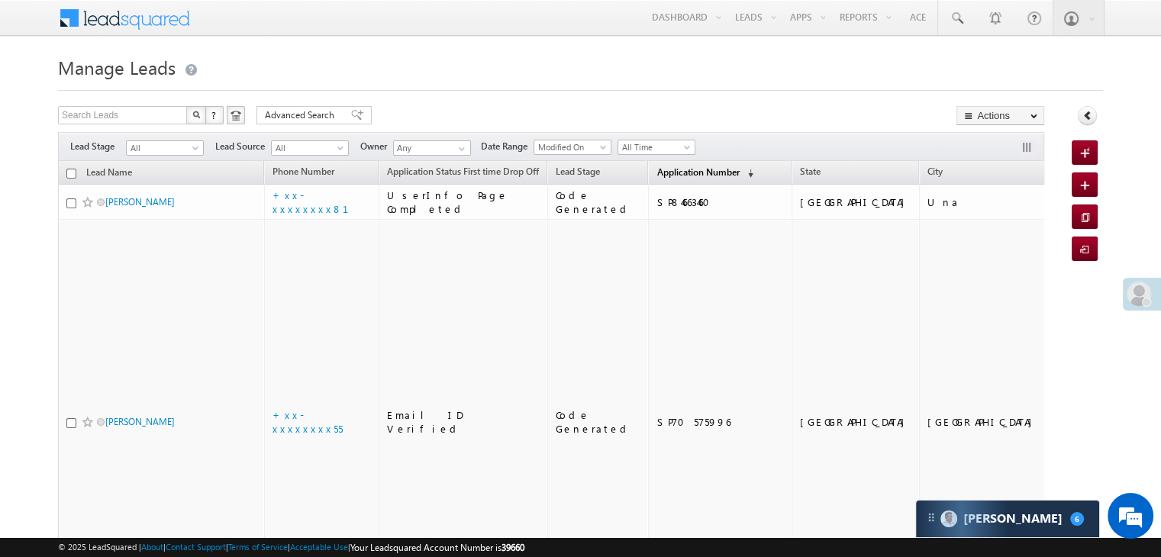
click at [656, 175] on span "Application Number" at bounding box center [697, 171] width 82 height 11
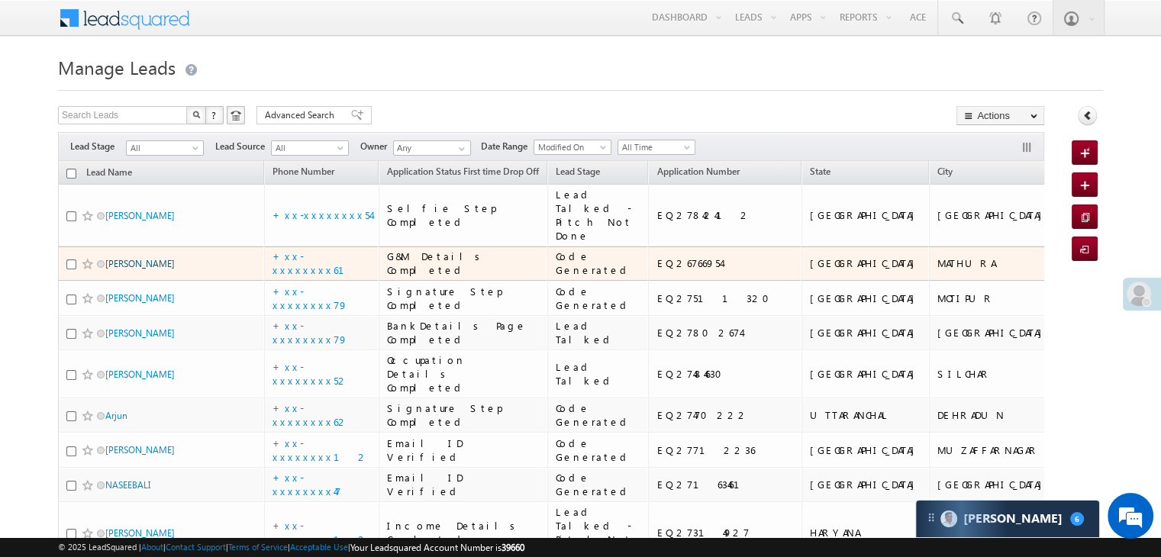
click at [121, 269] on link "[PERSON_NAME]" at bounding box center [139, 263] width 69 height 11
drag, startPoint x: 121, startPoint y: 317, endPoint x: 0, endPoint y: 315, distance: 121.4
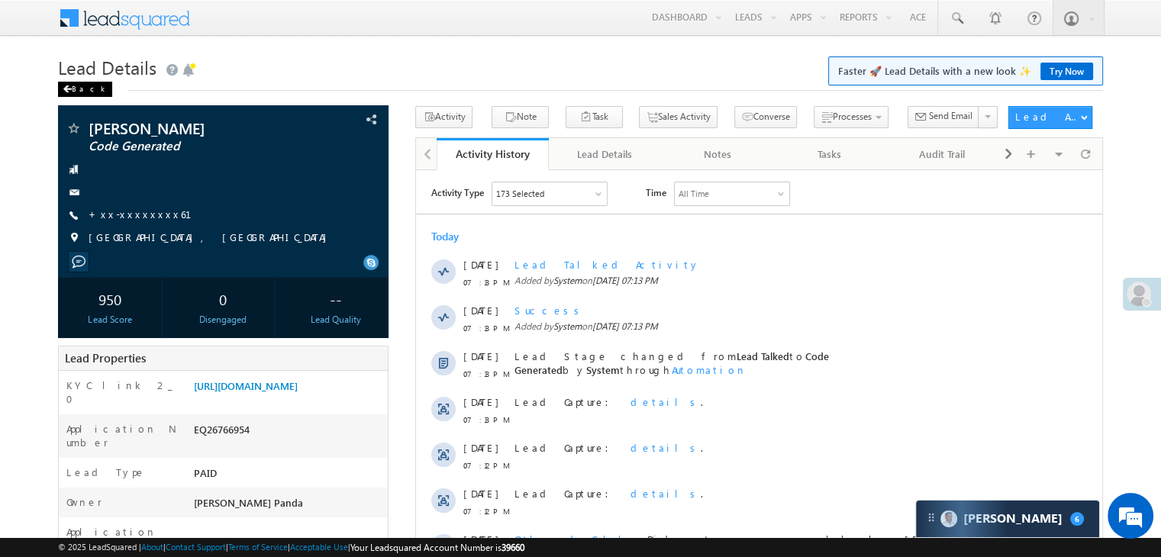
click at [82, 88] on div "Back" at bounding box center [85, 89] width 54 height 15
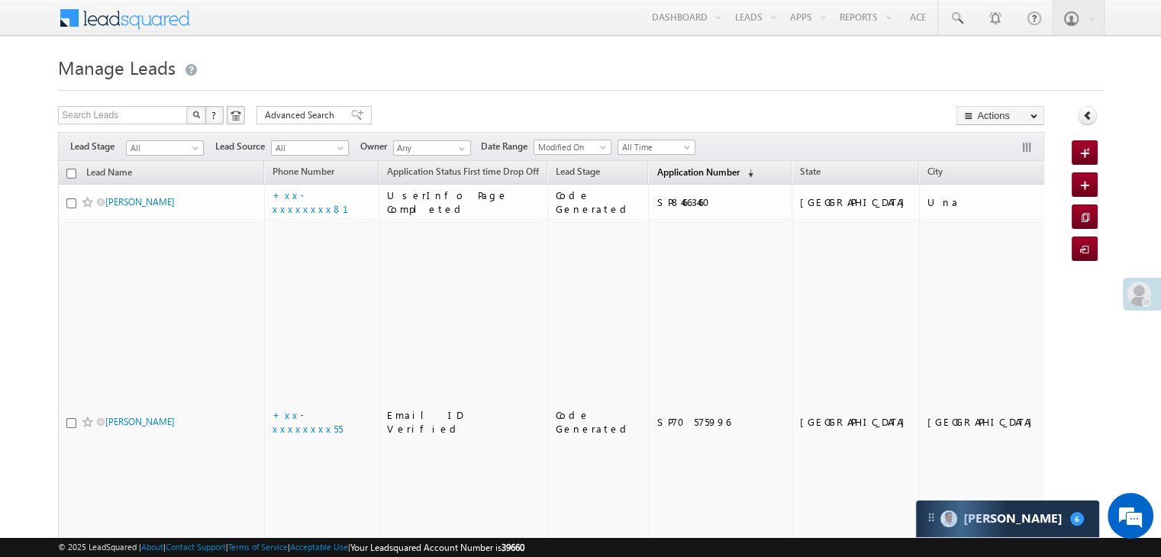
click at [678, 176] on span "Application Number" at bounding box center [697, 171] width 82 height 11
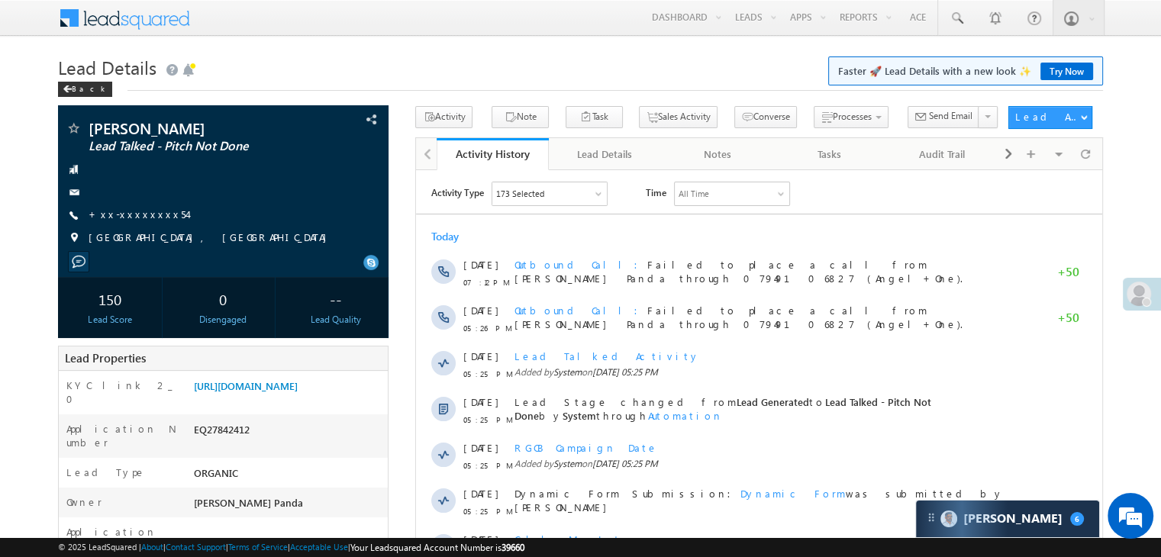
scroll to position [153, 0]
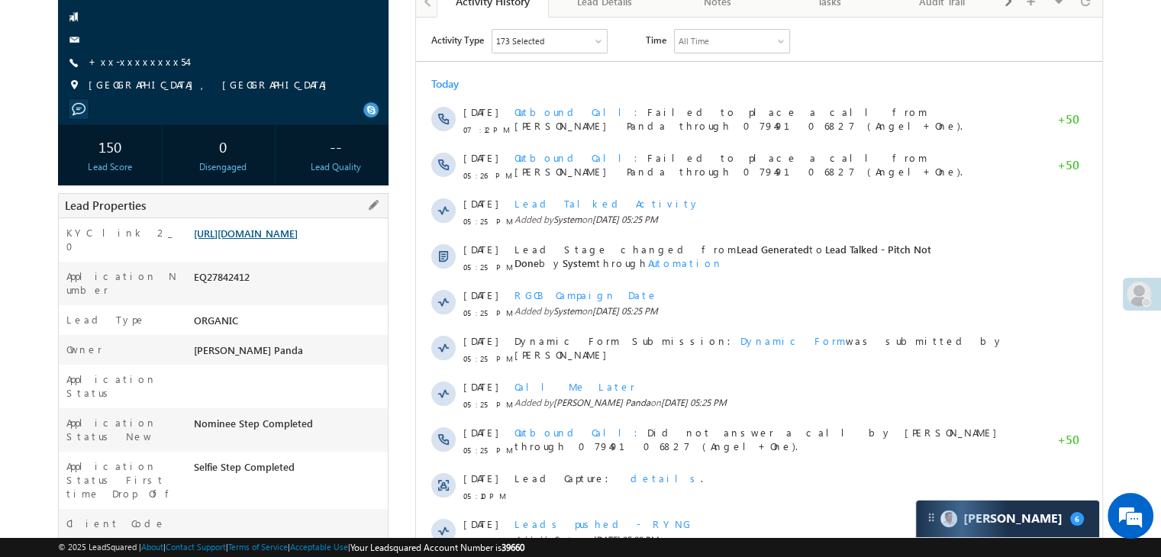
click at [298, 240] on link "[URL][DOMAIN_NAME]" at bounding box center [246, 233] width 104 height 13
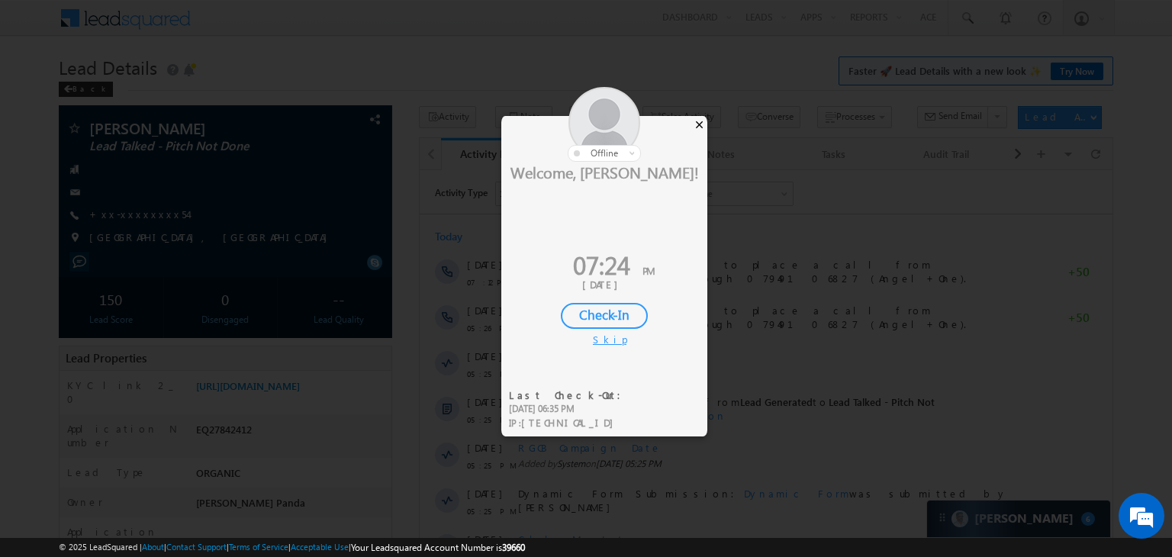
click at [702, 123] on div "×" at bounding box center [699, 124] width 16 height 17
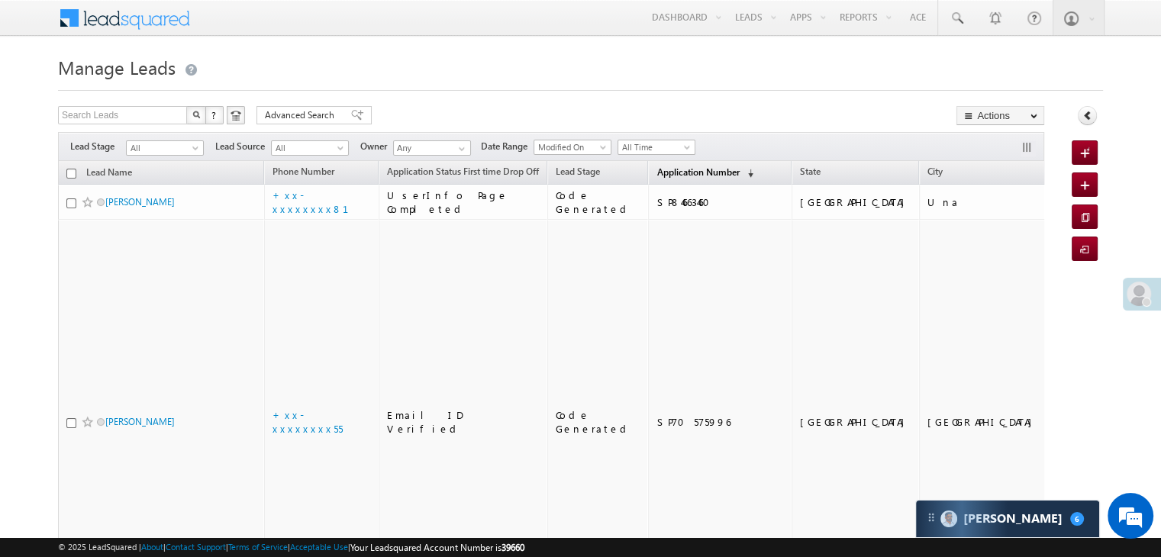
click at [685, 174] on span "Application Number" at bounding box center [697, 171] width 82 height 11
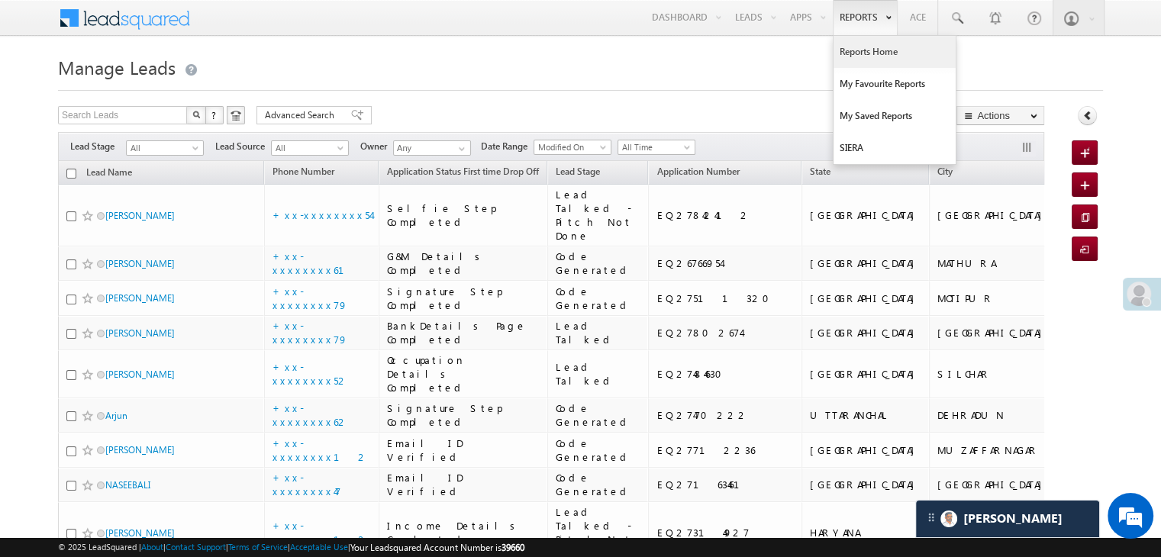
click at [867, 52] on link "Reports Home" at bounding box center [894, 52] width 122 height 32
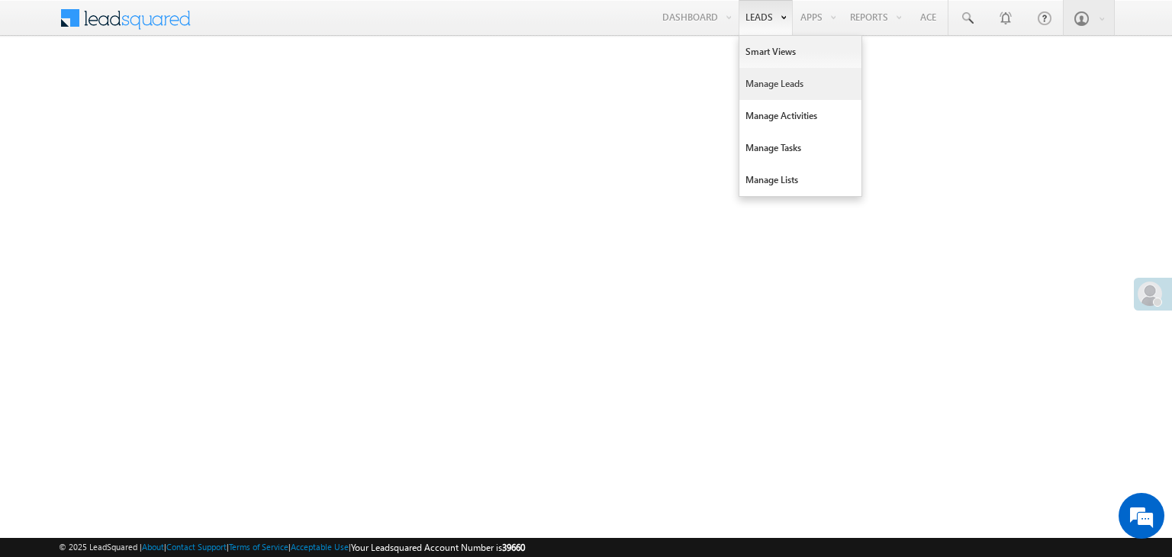
click at [761, 83] on link "Manage Leads" at bounding box center [800, 84] width 122 height 32
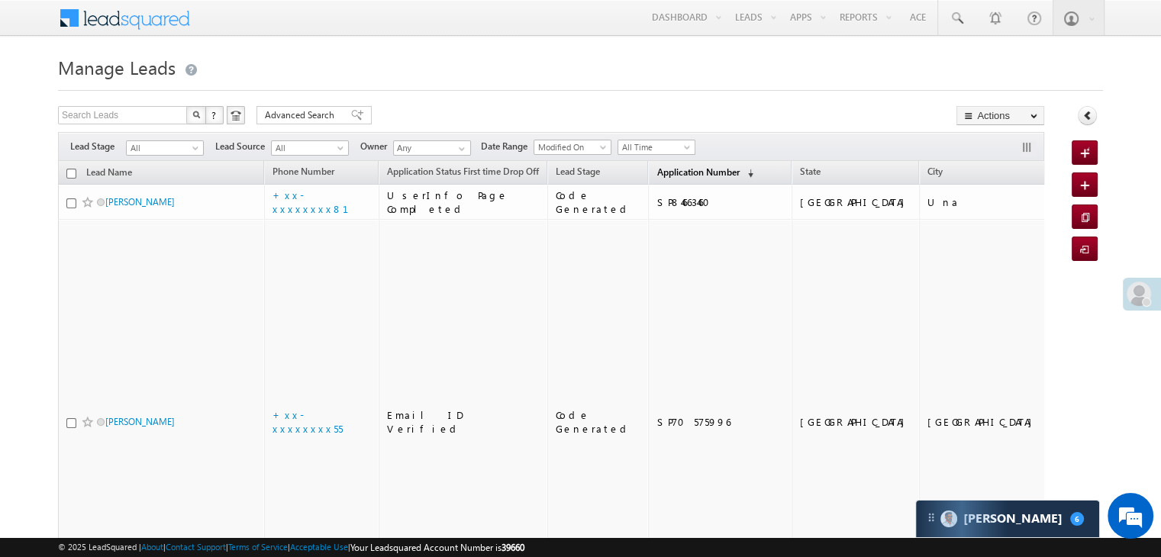
click at [669, 172] on span "Application Number" at bounding box center [697, 171] width 82 height 11
